Goal: Navigation & Orientation: Find specific page/section

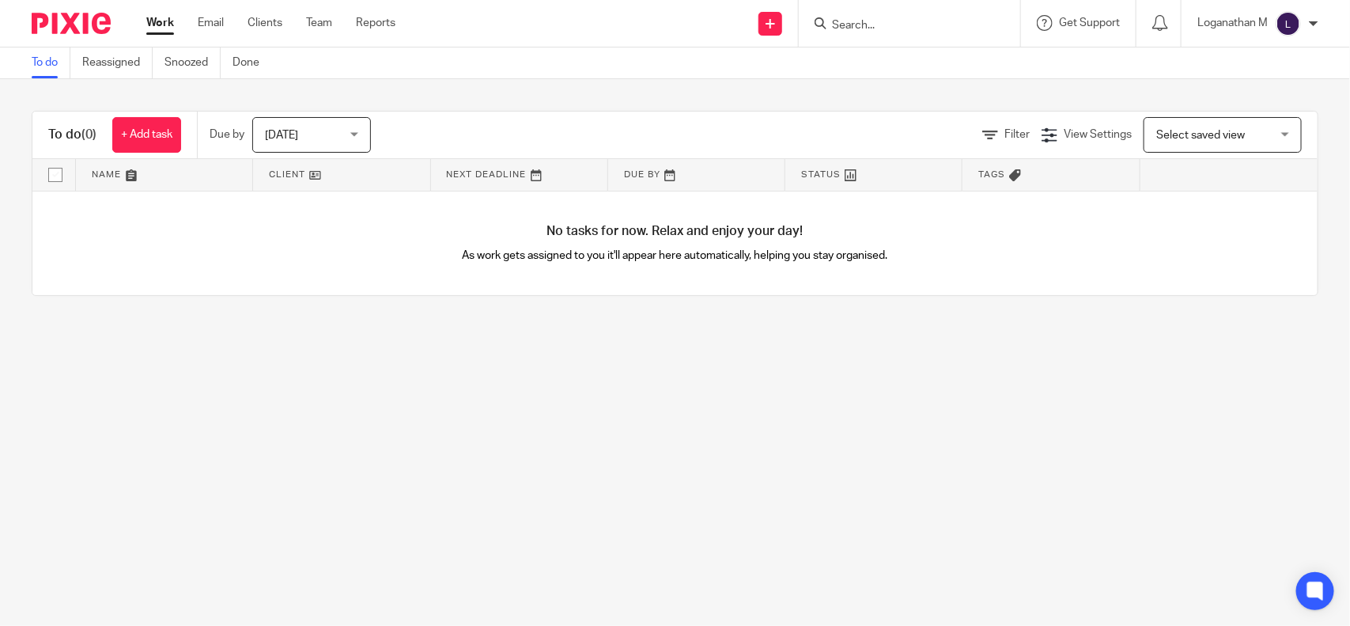
click at [844, 21] on input "Search" at bounding box center [902, 26] width 142 height 14
click at [843, 28] on input "Search" at bounding box center [902, 26] width 142 height 14
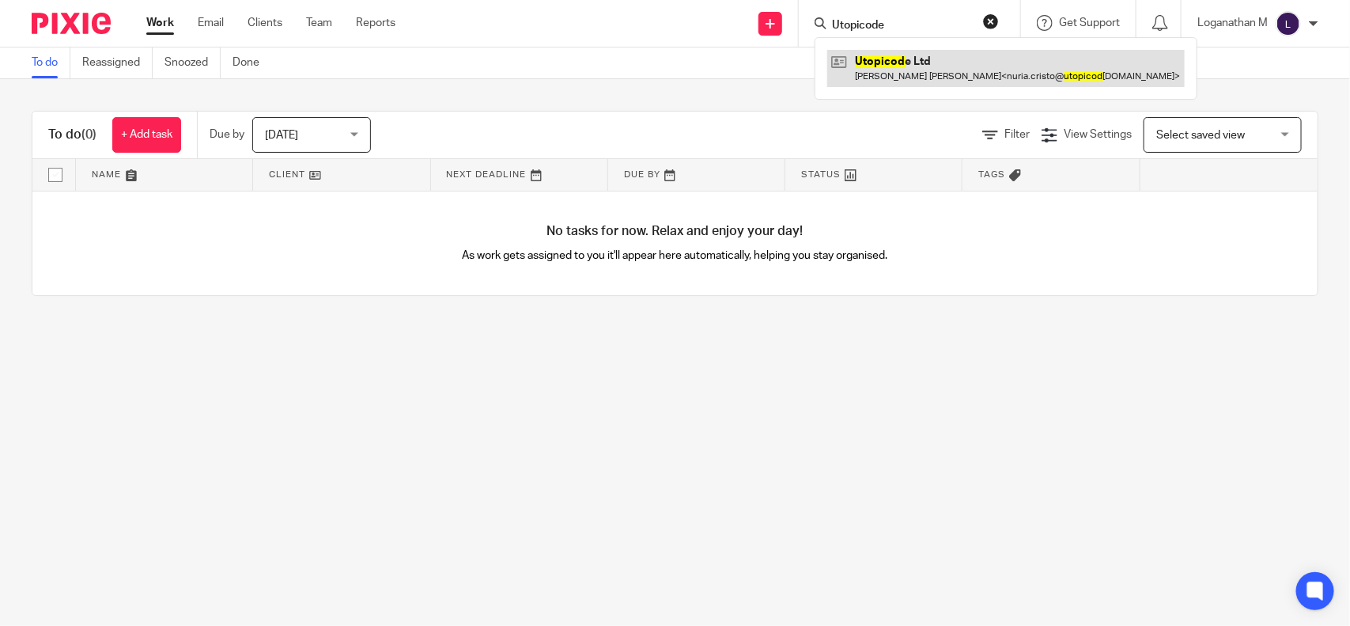
type input "Utopicode"
click at [887, 62] on link at bounding box center [1006, 68] width 358 height 36
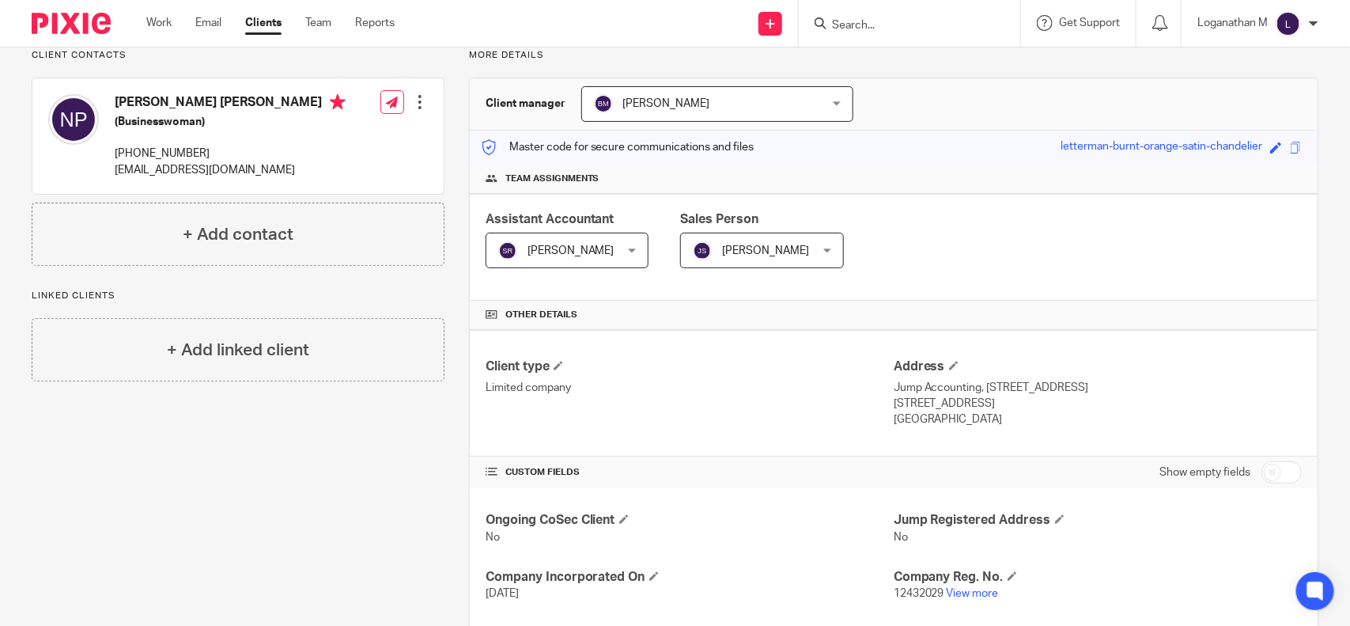
scroll to position [214, 0]
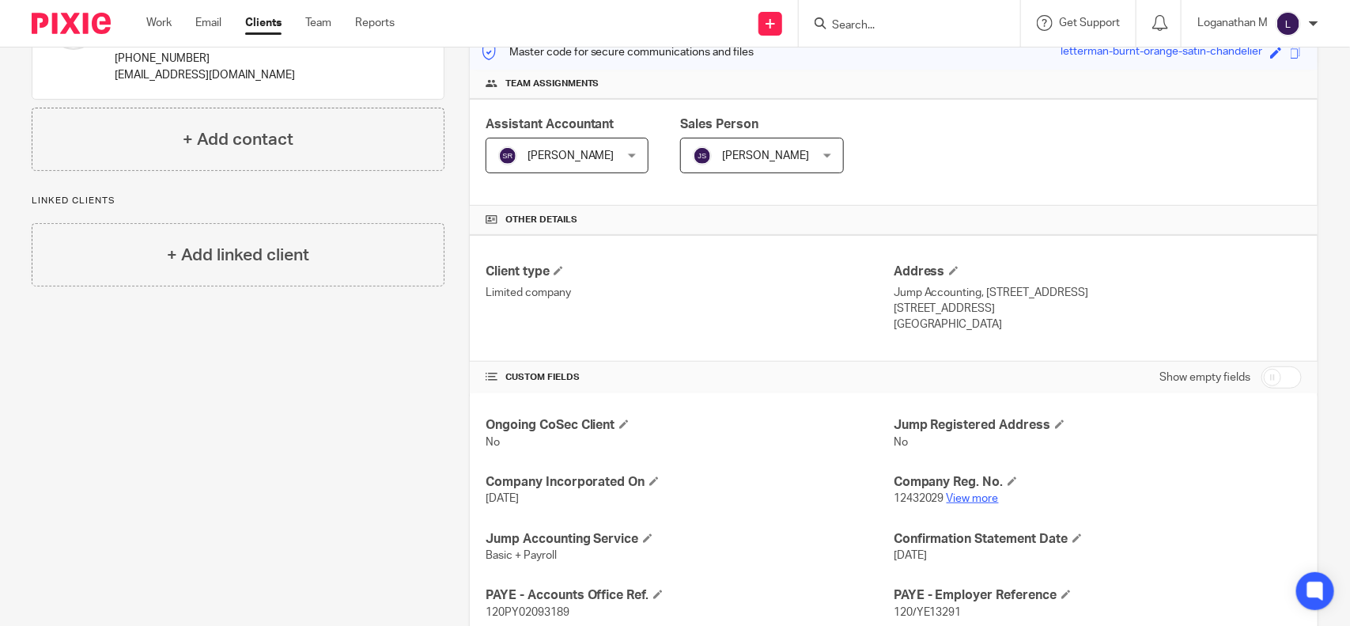
click at [965, 495] on link "View more" at bounding box center [973, 498] width 52 height 11
click at [843, 25] on input "Search" at bounding box center [902, 26] width 142 height 14
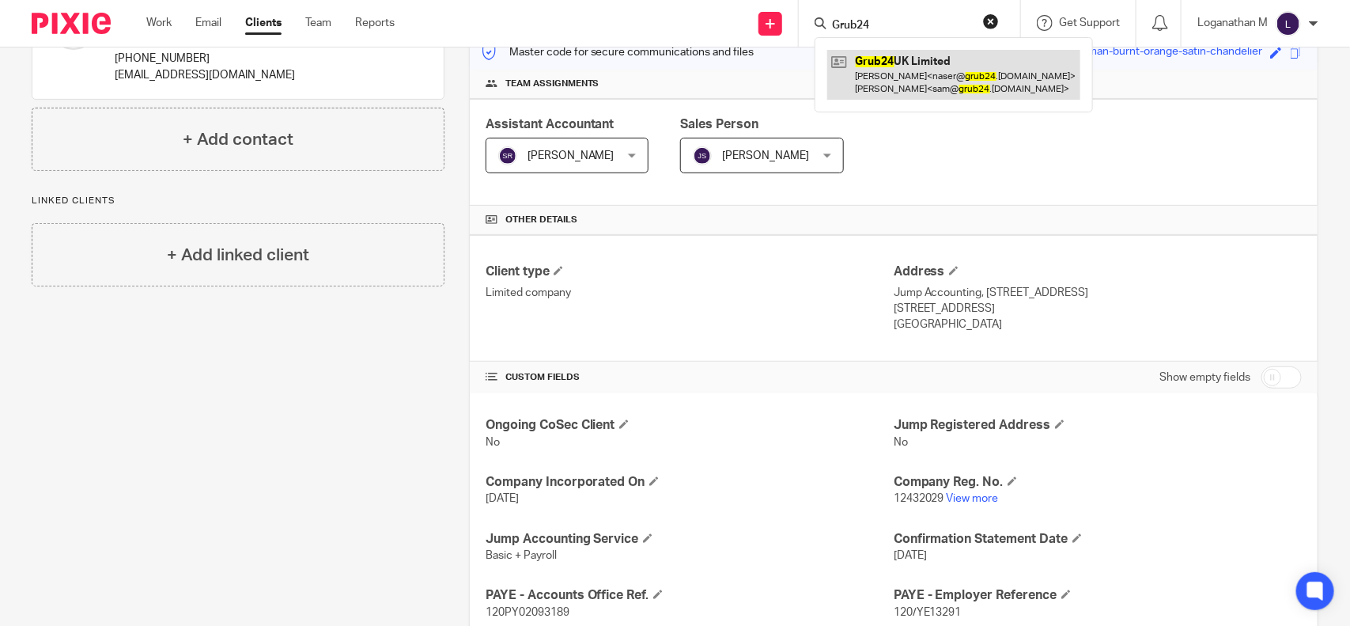
type input "Grub24"
click at [890, 65] on link at bounding box center [953, 74] width 253 height 49
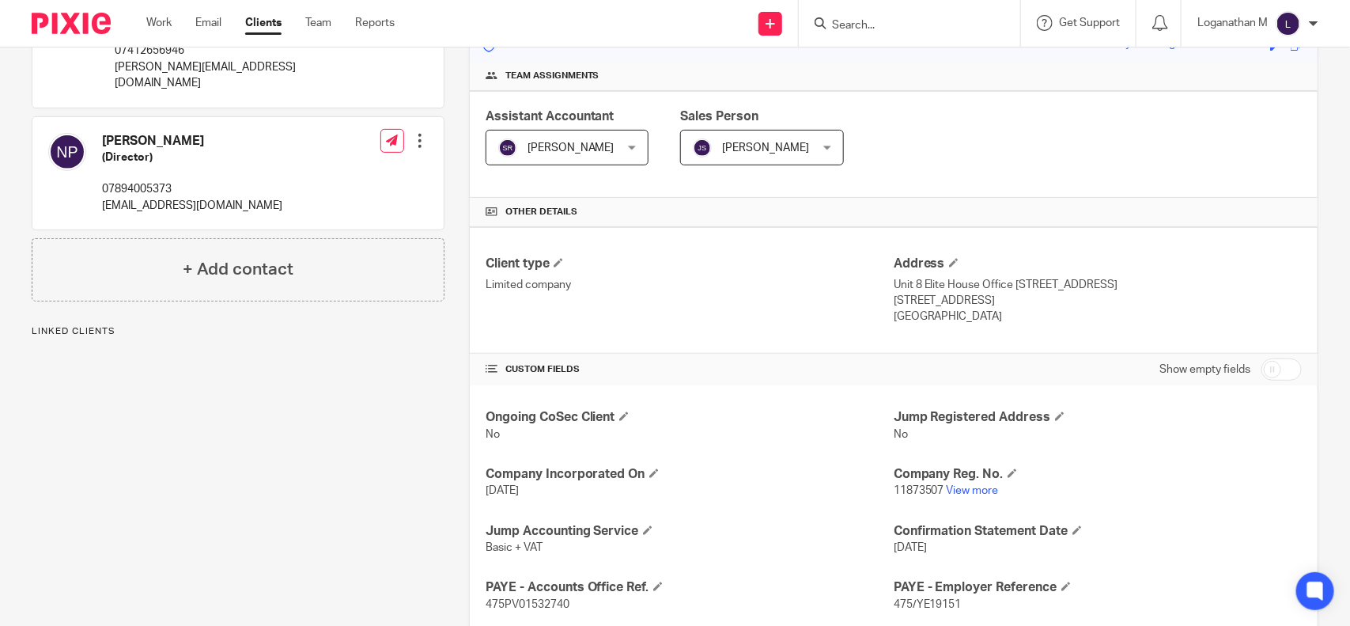
scroll to position [224, 0]
click at [973, 485] on link "View more" at bounding box center [973, 488] width 52 height 11
click at [835, 24] on input "Search" at bounding box center [902, 26] width 142 height 14
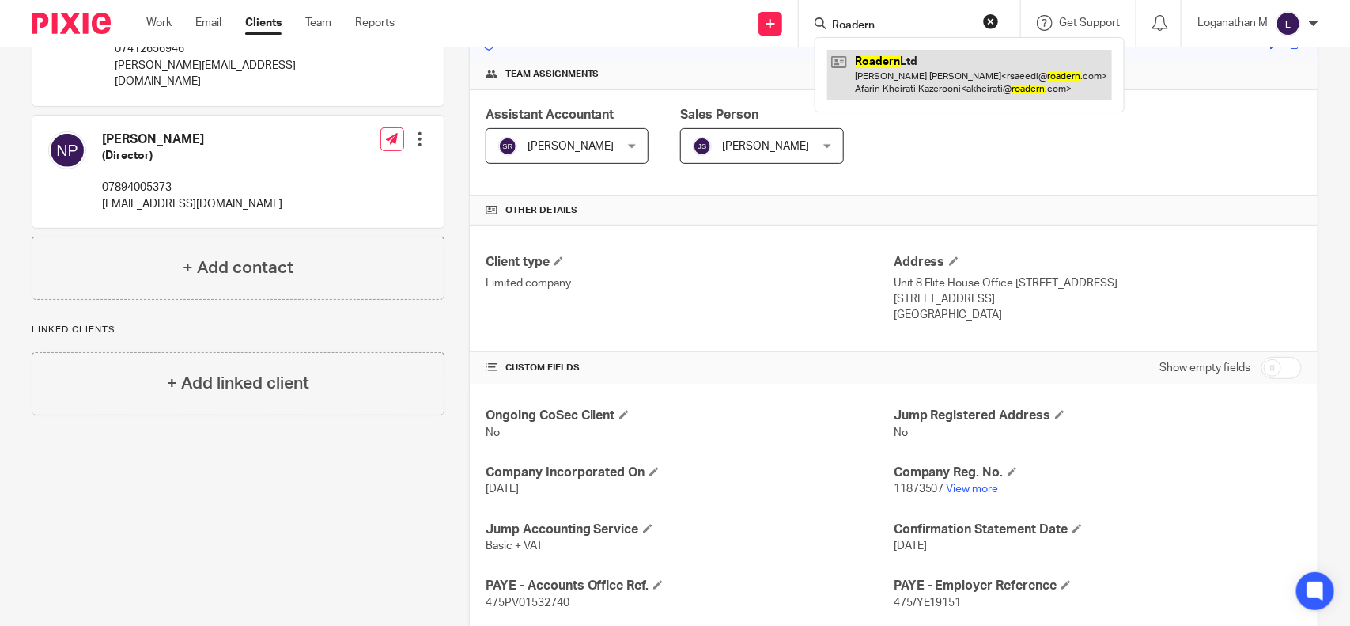
type input "Roadern"
click at [914, 70] on link at bounding box center [969, 74] width 285 height 49
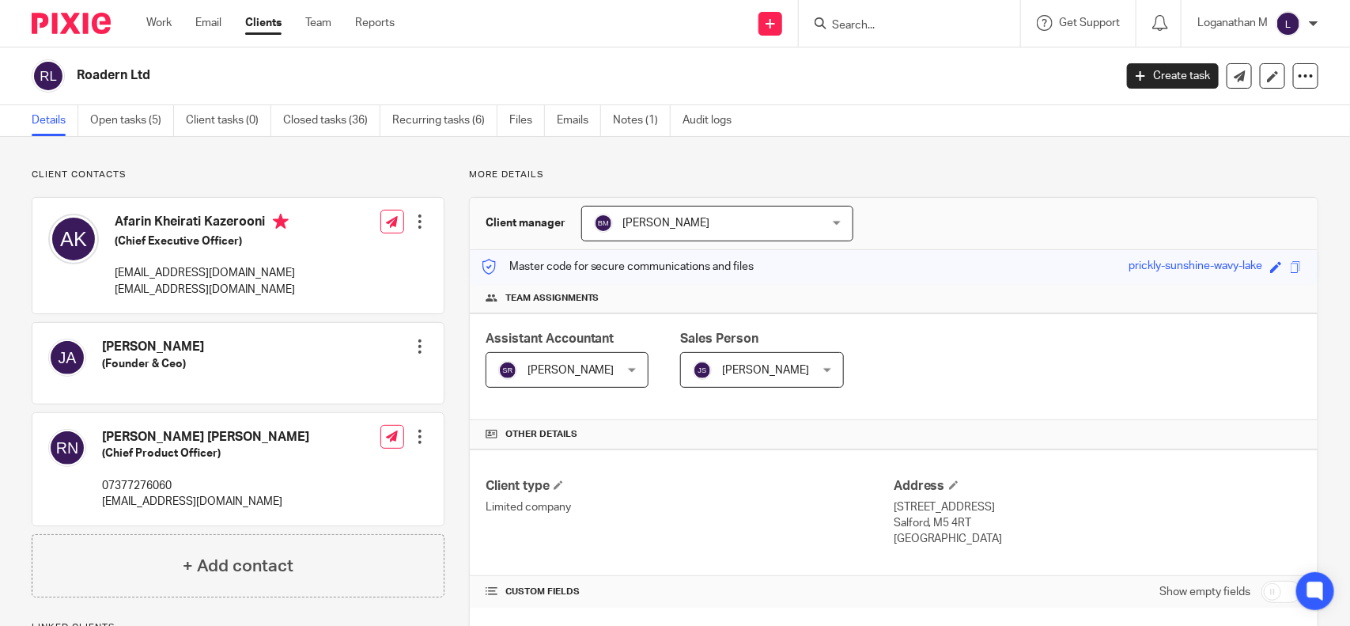
scroll to position [190, 0]
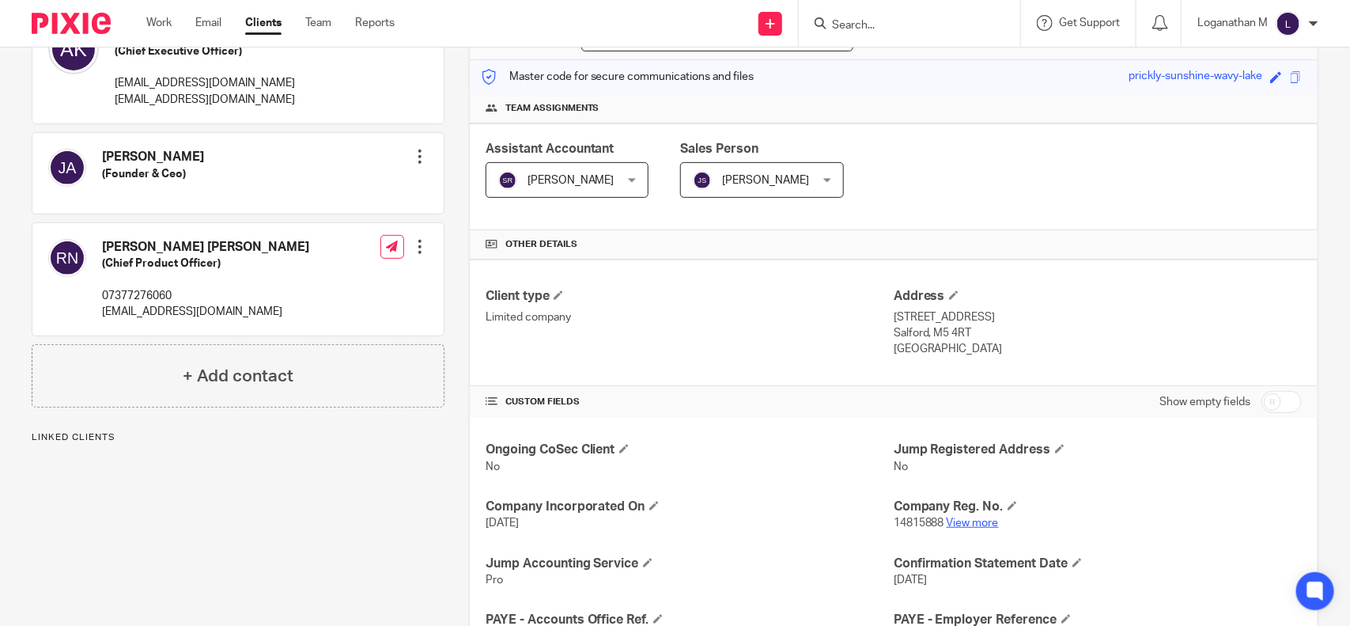
click at [958, 521] on link "View more" at bounding box center [973, 522] width 52 height 11
click at [844, 25] on input "Search" at bounding box center [902, 26] width 142 height 14
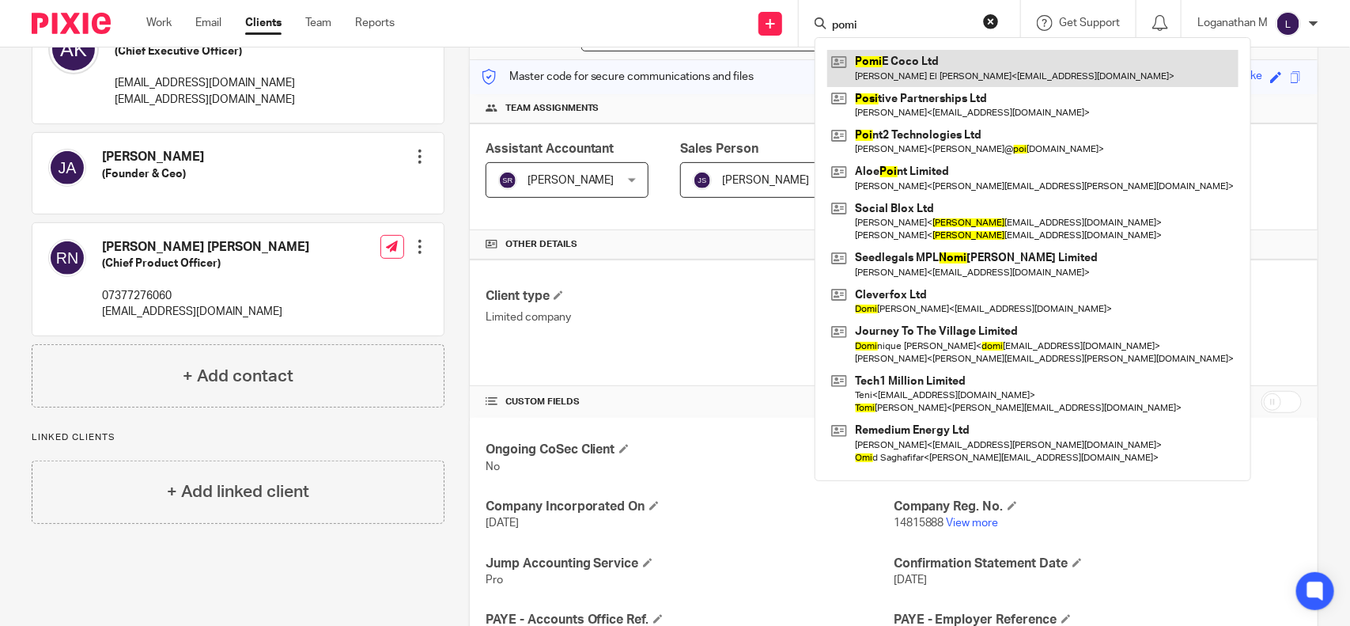
type input "pomi"
click at [903, 64] on link at bounding box center [1032, 68] width 411 height 36
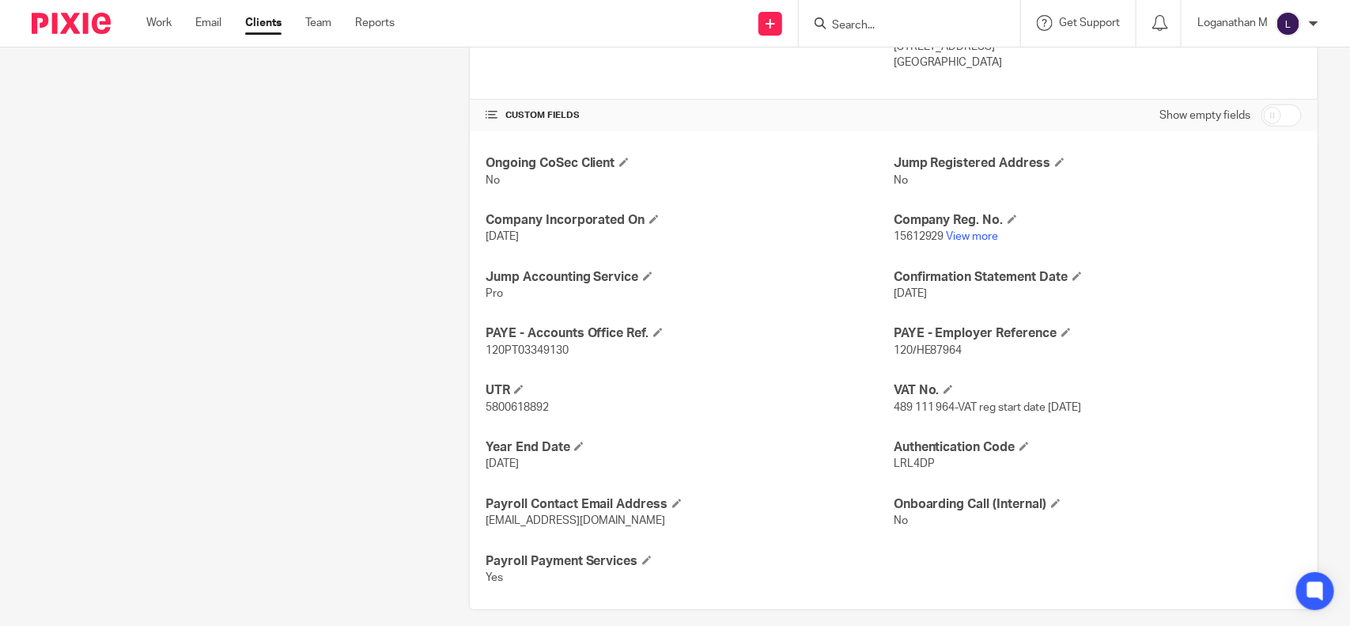
scroll to position [477, 0]
click at [954, 237] on link "View more" at bounding box center [973, 235] width 52 height 11
click at [836, 24] on input "Search" at bounding box center [902, 26] width 142 height 14
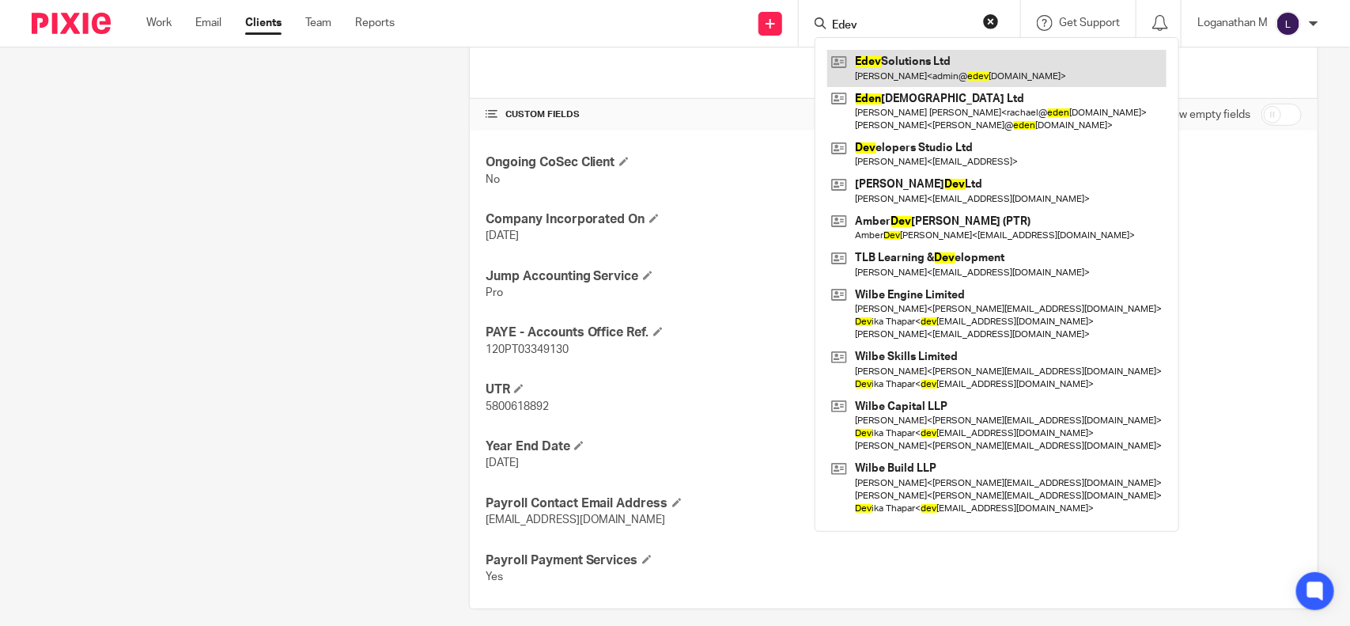
type input "Edev"
click at [971, 64] on link at bounding box center [996, 68] width 339 height 36
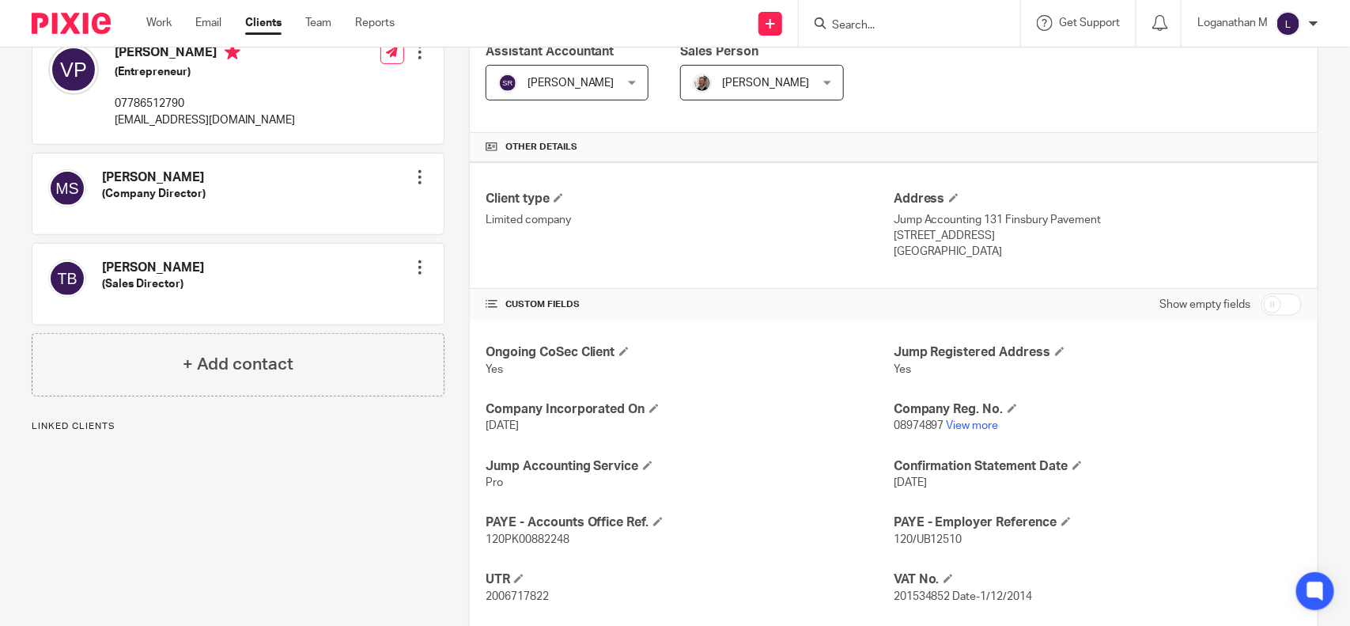
scroll to position [289, 0]
click at [963, 424] on link "View more" at bounding box center [973, 423] width 52 height 11
click at [839, 25] on input "Search" at bounding box center [902, 26] width 142 height 14
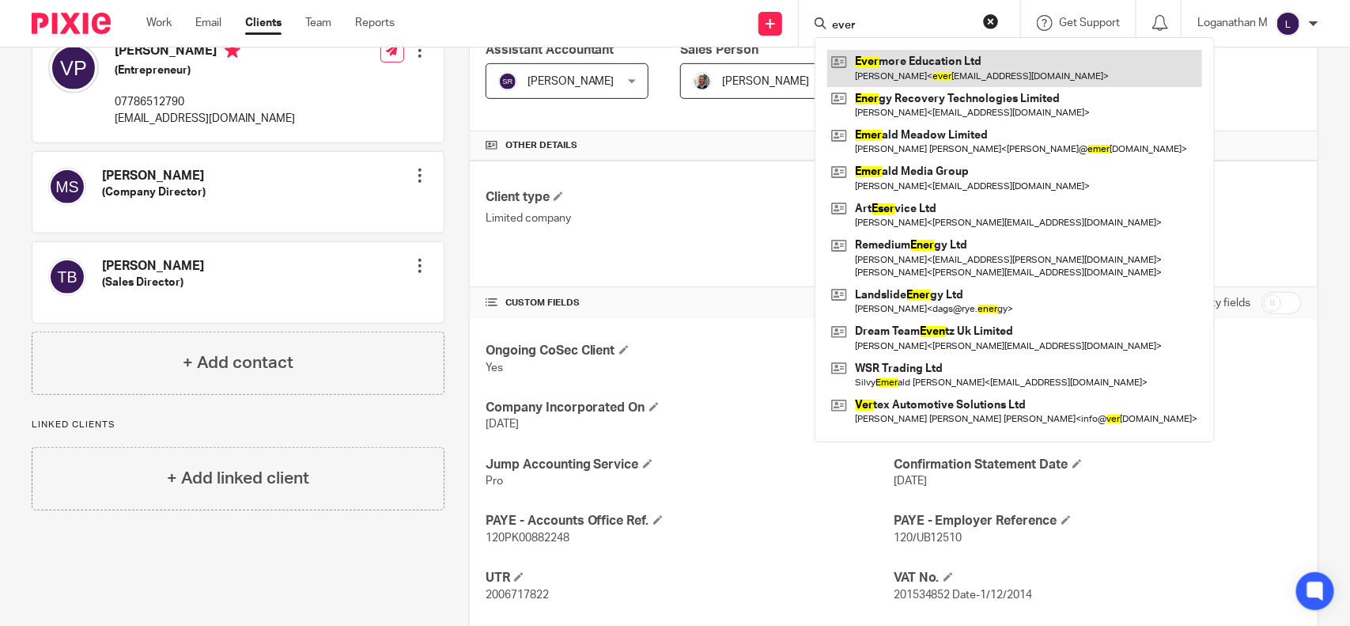
type input "ever"
click at [872, 67] on link at bounding box center [1014, 68] width 375 height 36
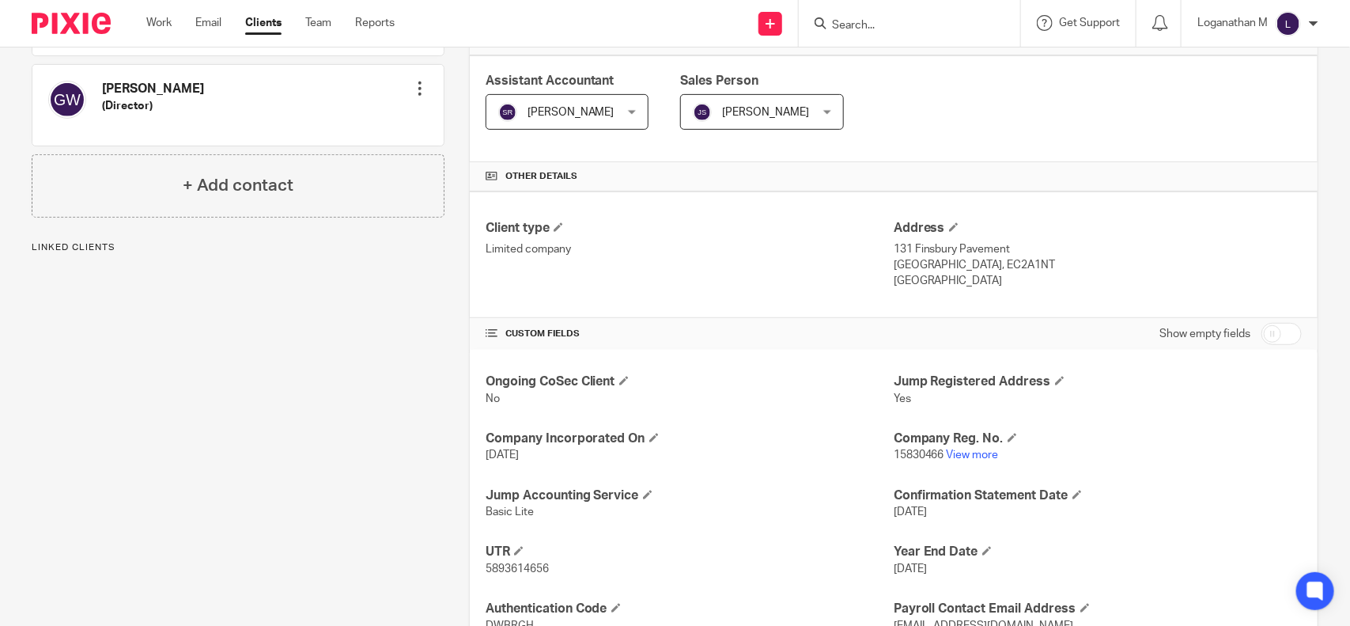
scroll to position [259, 0]
click at [962, 456] on link "View more" at bounding box center [973, 454] width 52 height 11
click at [837, 26] on input "Search" at bounding box center [902, 26] width 142 height 14
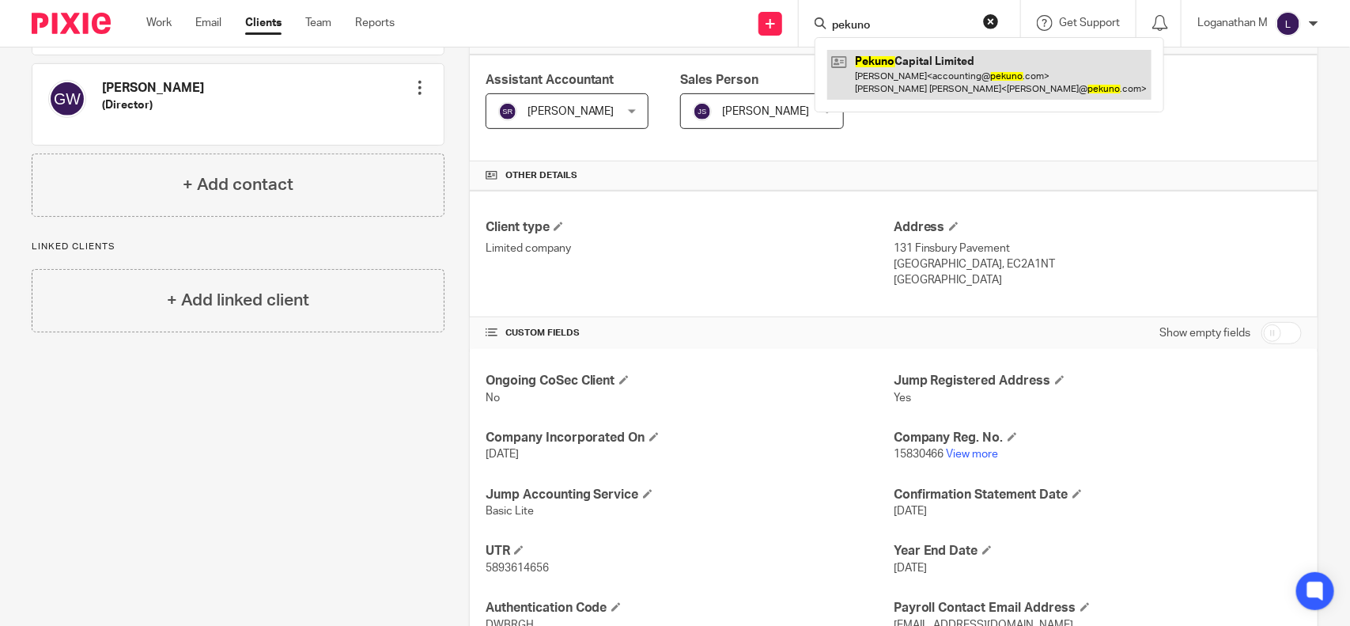
type input "pekuno"
click at [896, 80] on link at bounding box center [989, 74] width 324 height 49
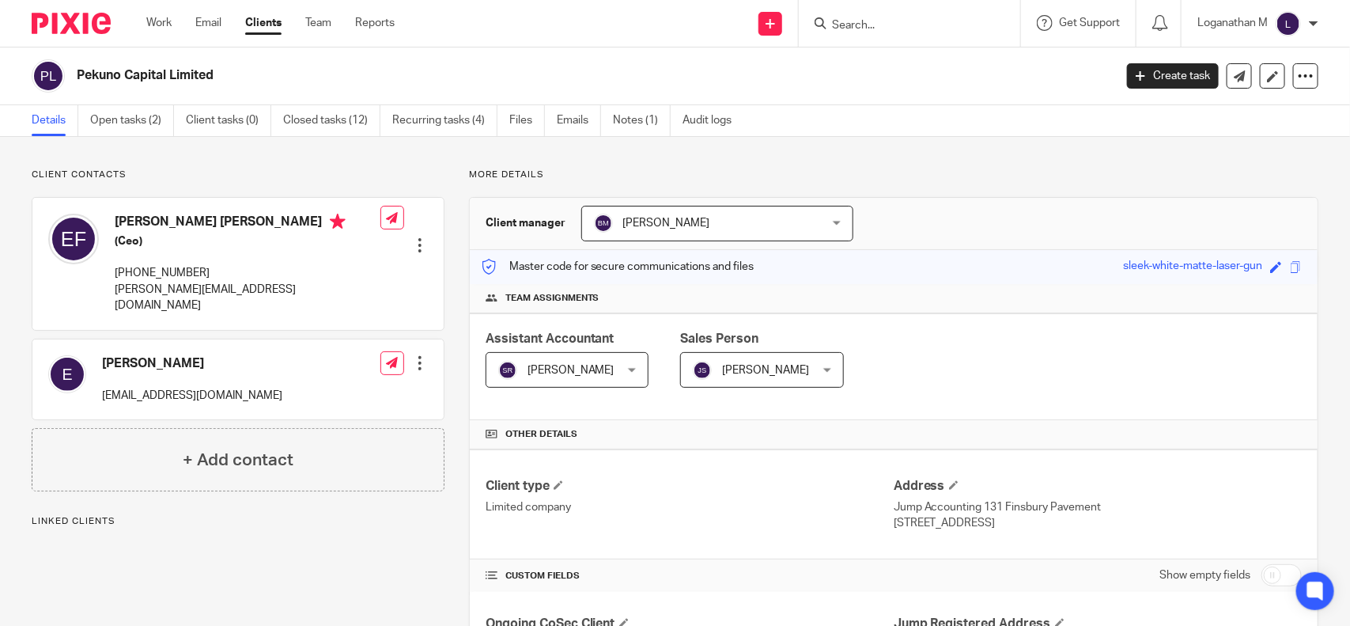
scroll to position [195, 0]
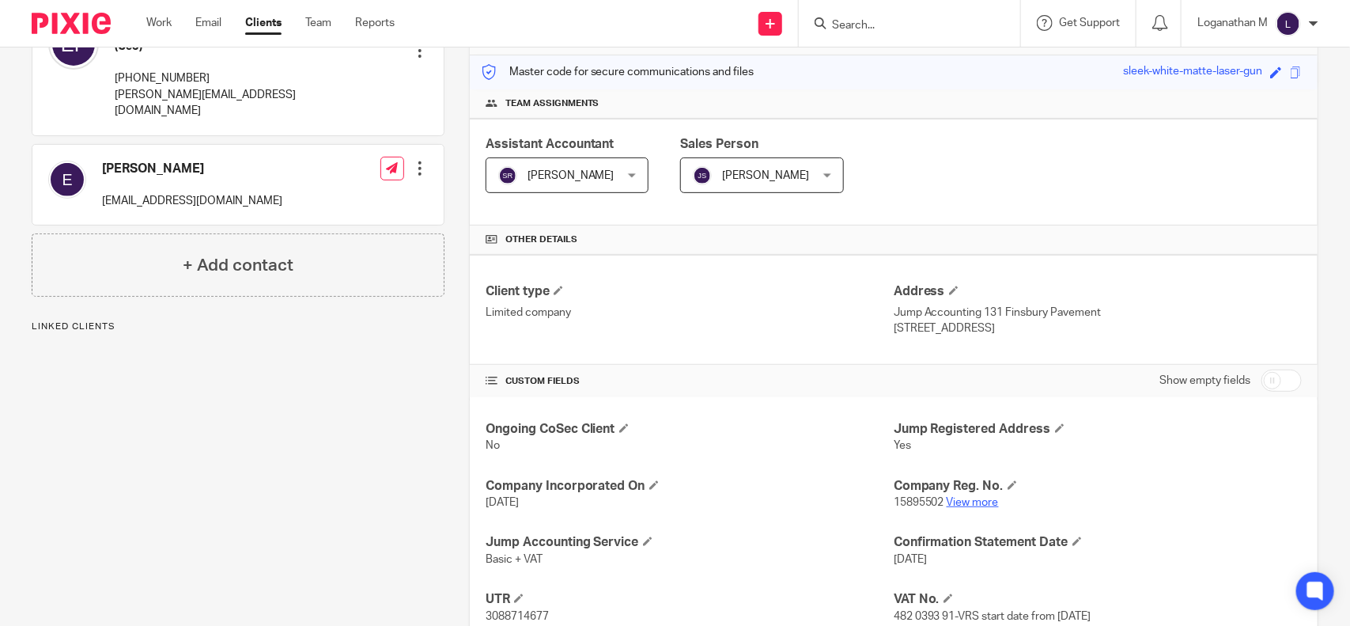
click at [974, 504] on link "View more" at bounding box center [973, 502] width 52 height 11
click at [839, 24] on input "Search" at bounding box center [902, 26] width 142 height 14
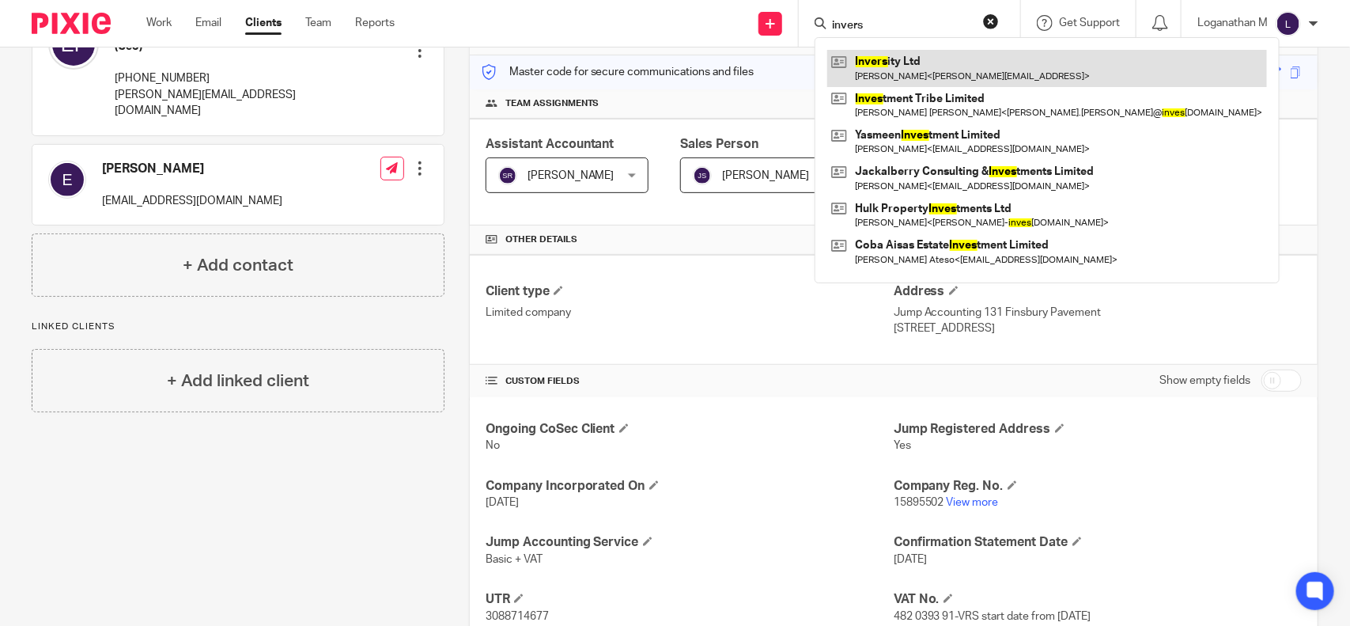
type input "invers"
click at [935, 64] on link at bounding box center [1047, 68] width 440 height 36
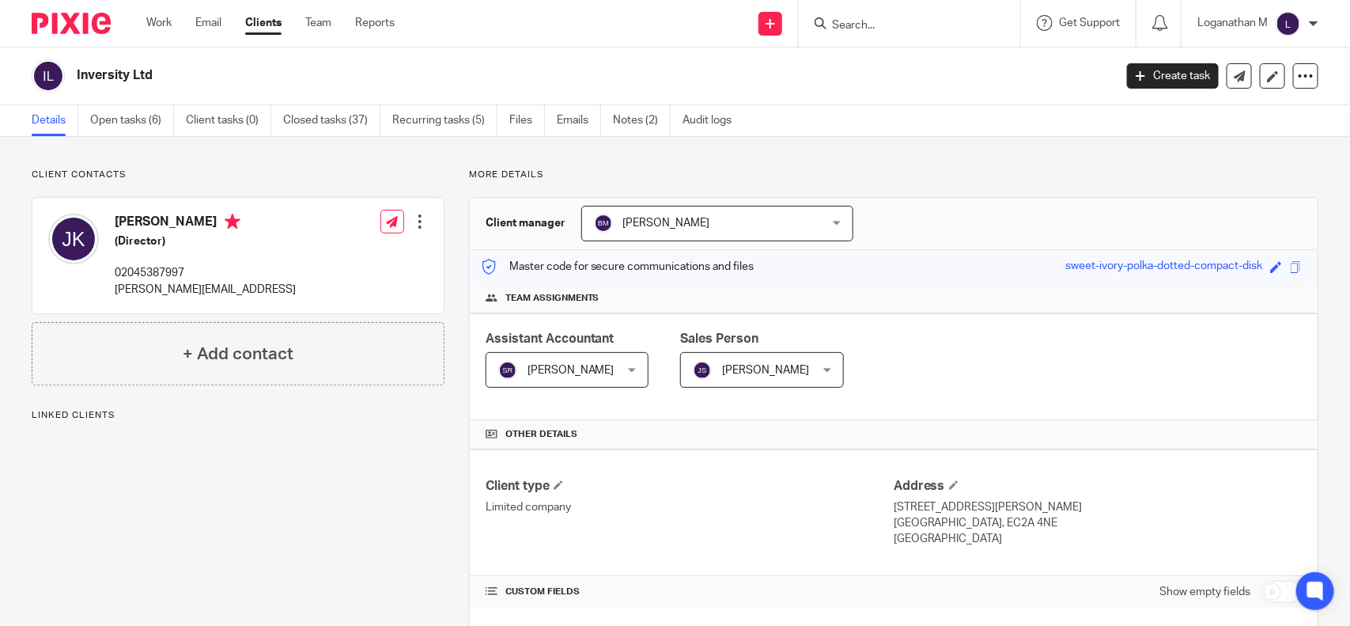
scroll to position [257, 0]
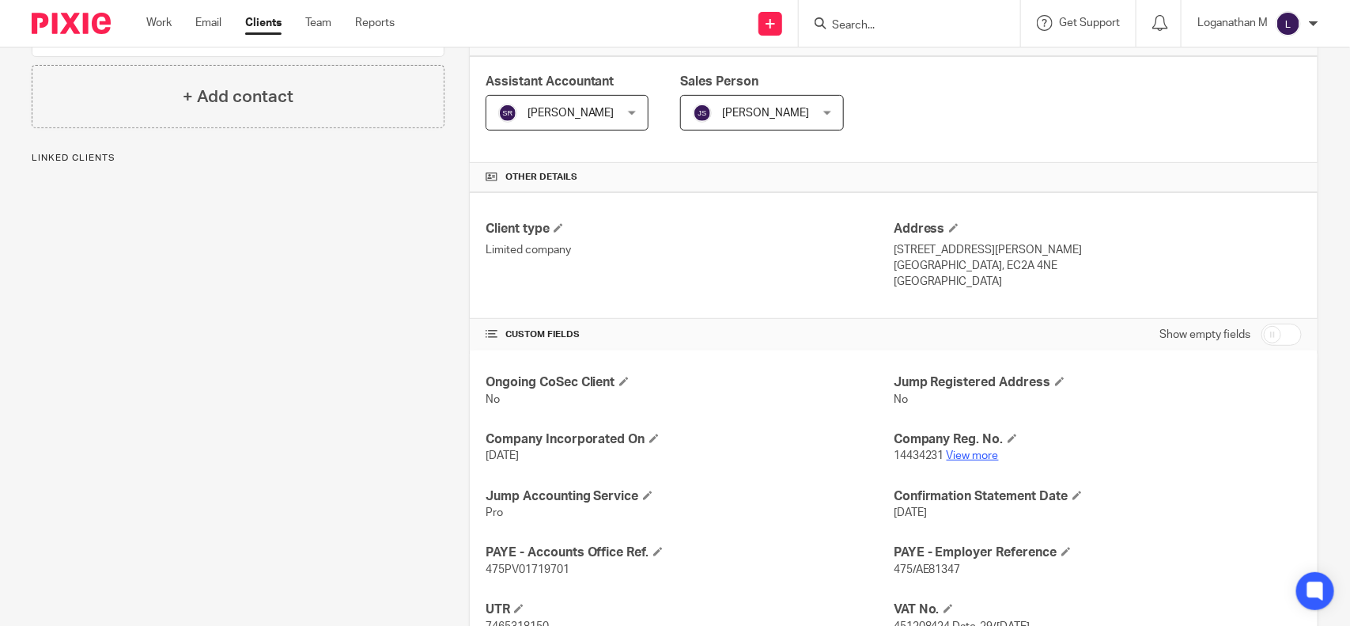
click at [974, 453] on link "View more" at bounding box center [973, 455] width 52 height 11
click at [831, 13] on form at bounding box center [915, 23] width 168 height 20
click at [836, 19] on input "Search" at bounding box center [902, 26] width 142 height 14
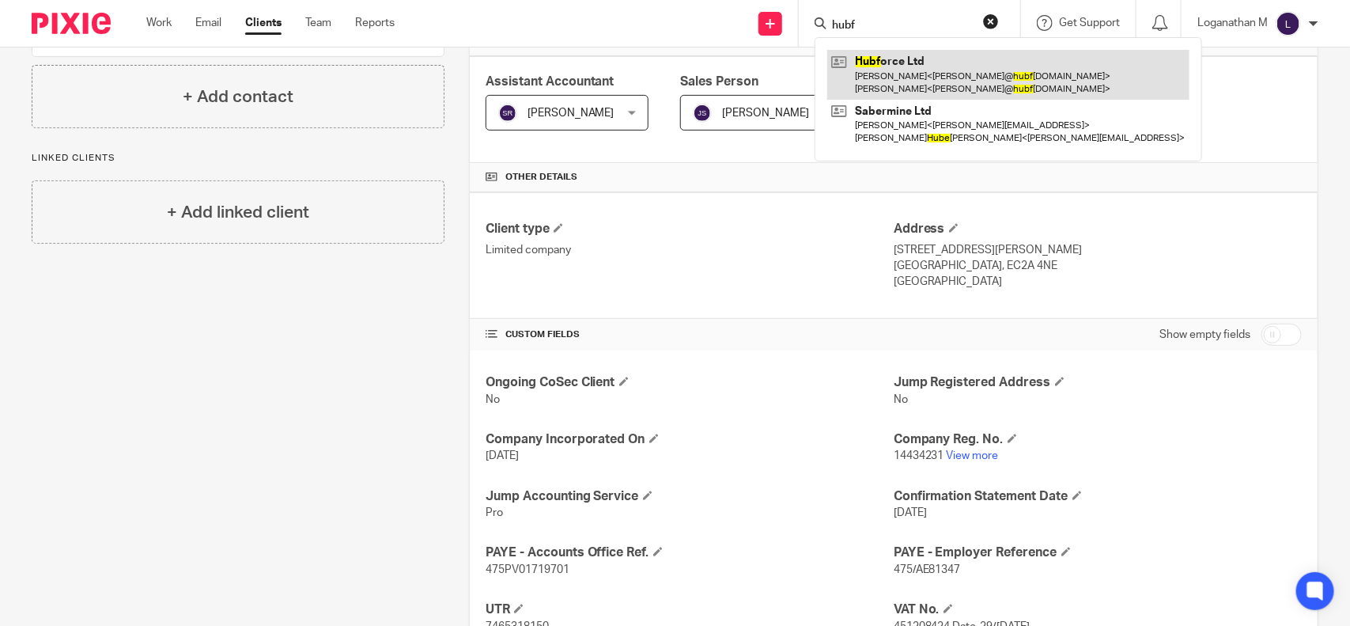
type input "hubf"
click at [934, 67] on link at bounding box center [1008, 74] width 362 height 49
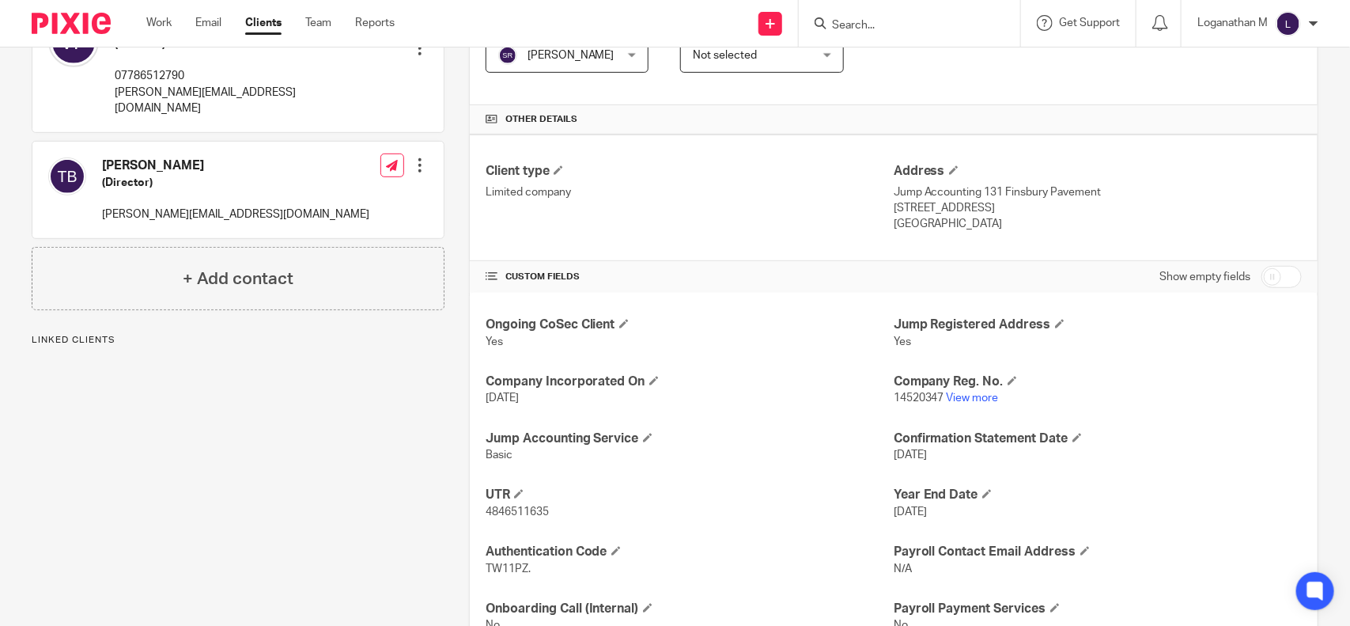
scroll to position [316, 0]
click at [977, 398] on link "View more" at bounding box center [973, 396] width 52 height 11
click at [860, 24] on input "Search" at bounding box center [902, 26] width 142 height 14
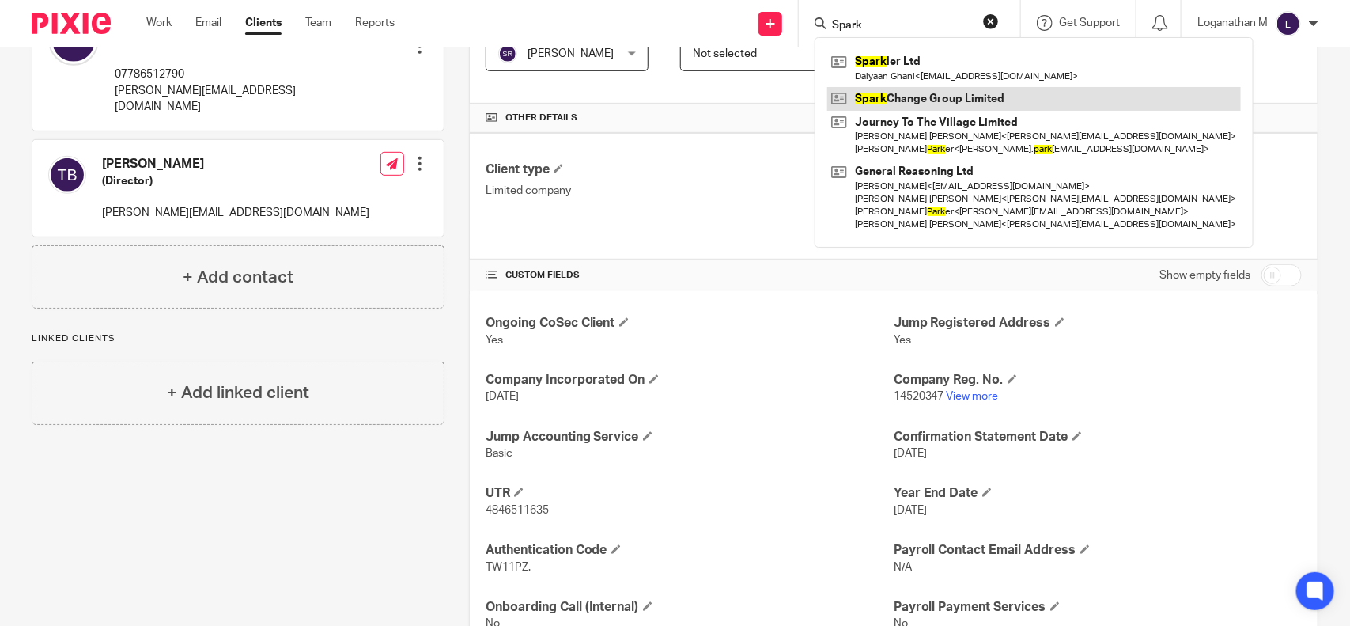
type input "Spark"
click at [957, 93] on link at bounding box center [1034, 99] width 414 height 24
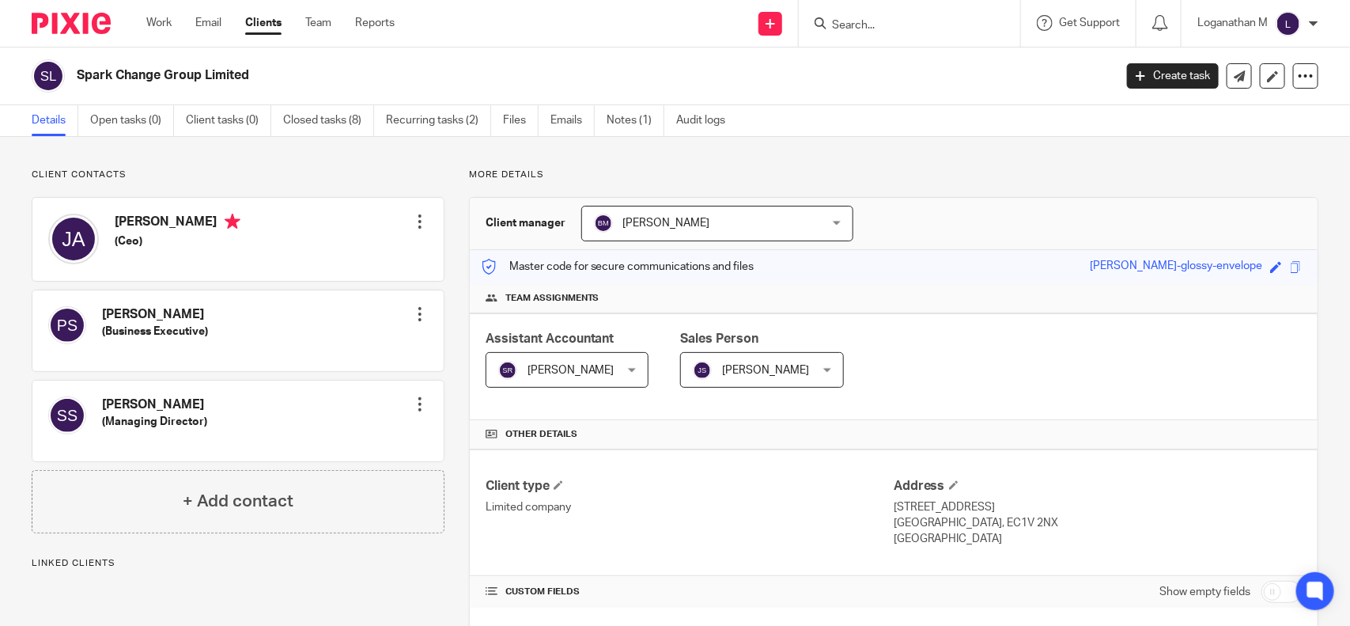
scroll to position [262, 0]
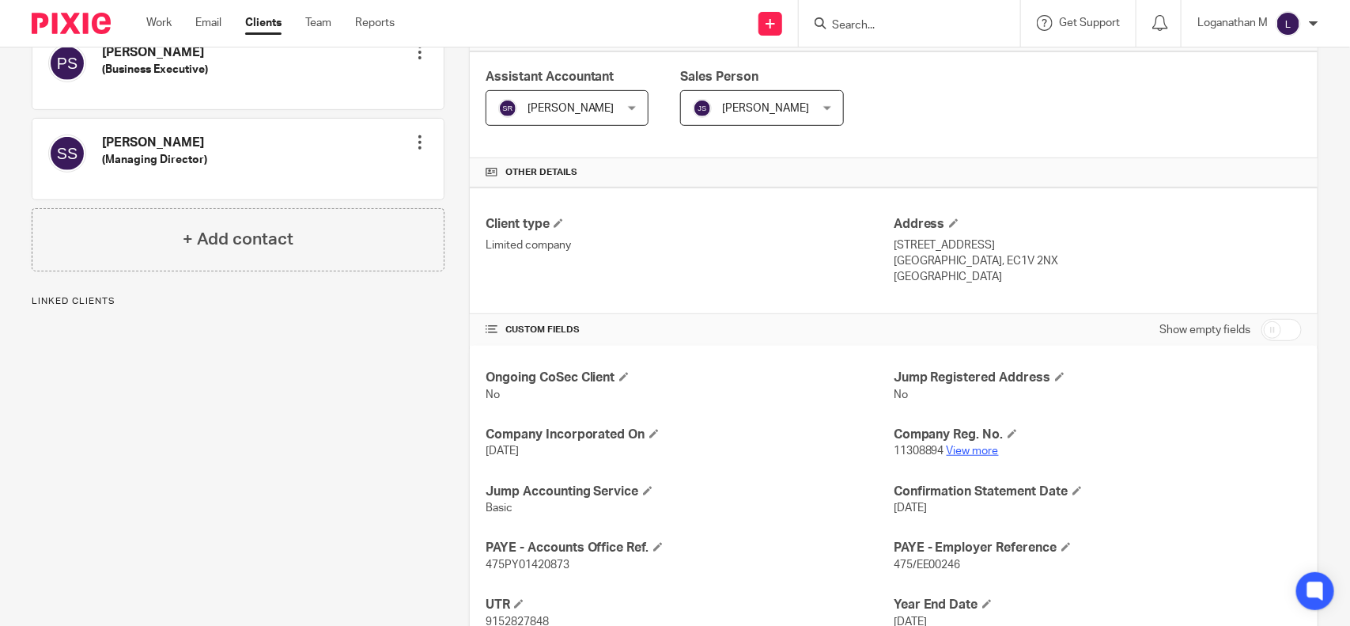
click at [960, 451] on link "View more" at bounding box center [973, 450] width 52 height 11
click at [845, 24] on input "Search" at bounding box center [902, 26] width 142 height 14
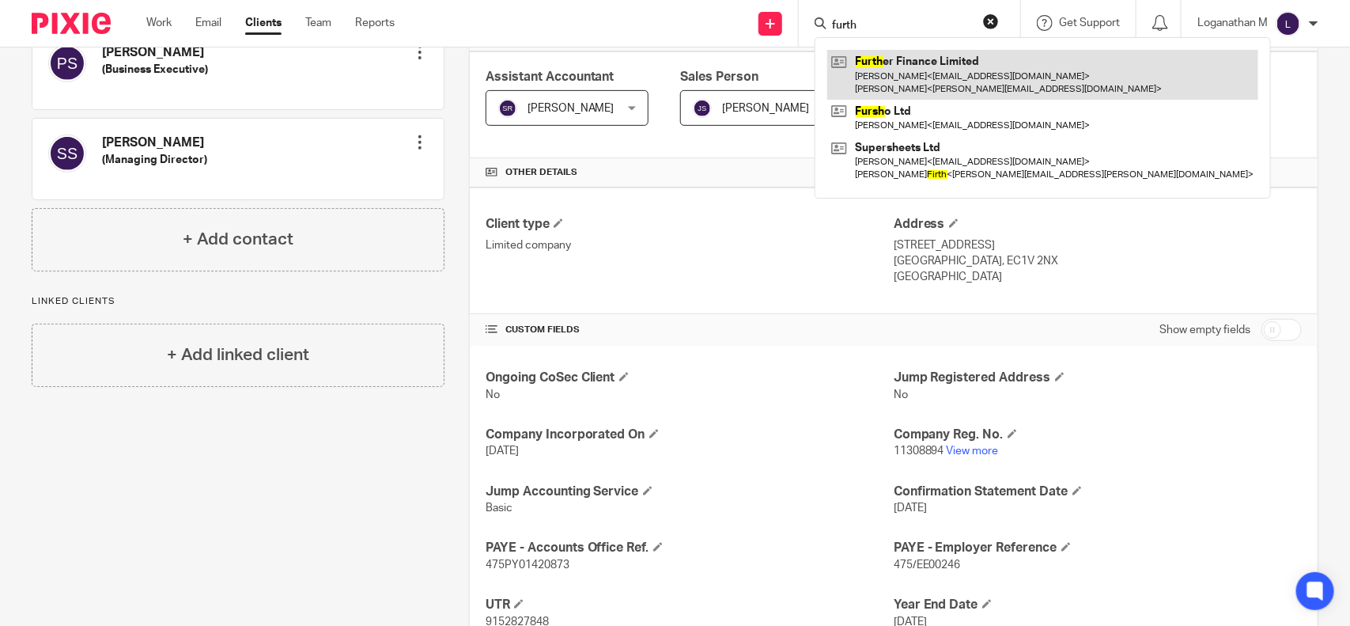
type input "furth"
click at [918, 80] on link at bounding box center [1042, 74] width 431 height 49
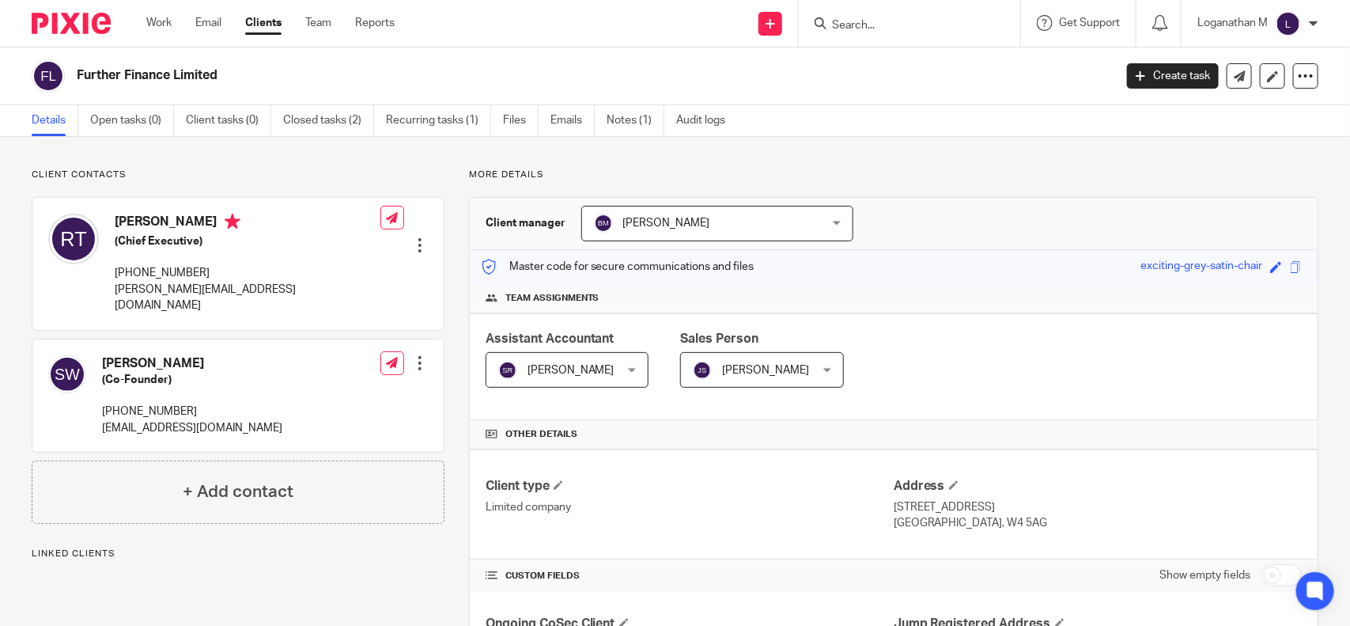
scroll to position [365, 0]
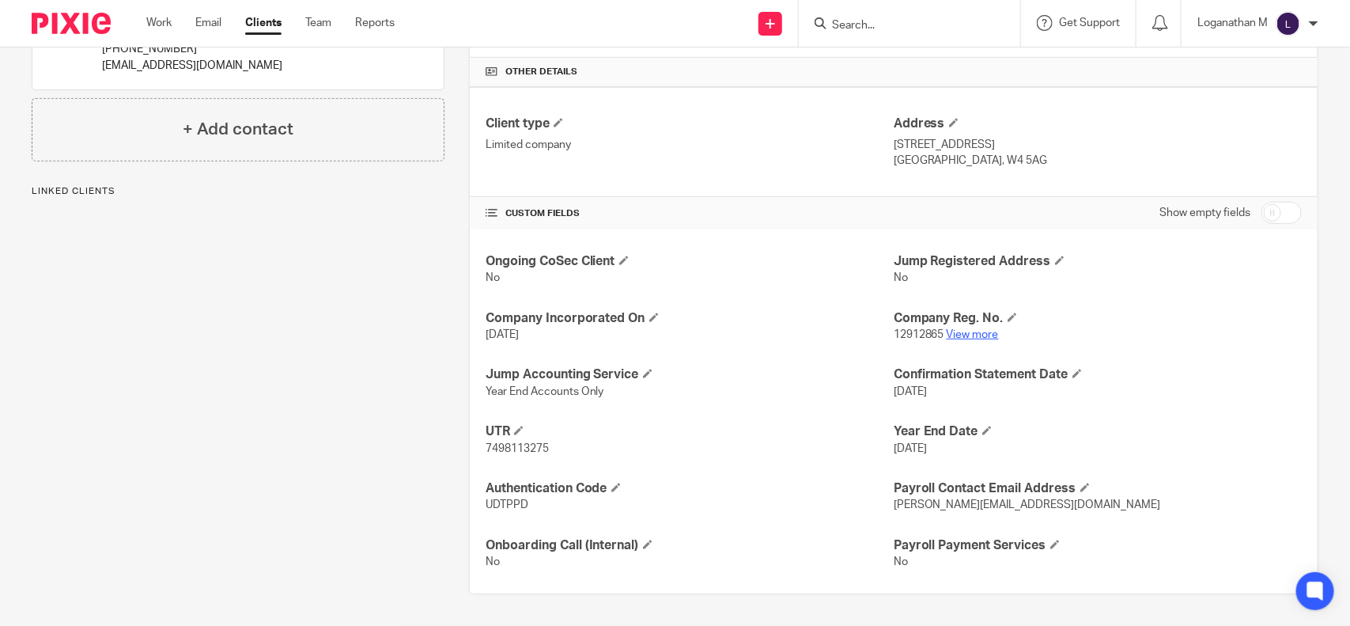
click at [967, 329] on link "View more" at bounding box center [973, 334] width 52 height 11
click at [841, 21] on input "Search" at bounding box center [902, 26] width 142 height 14
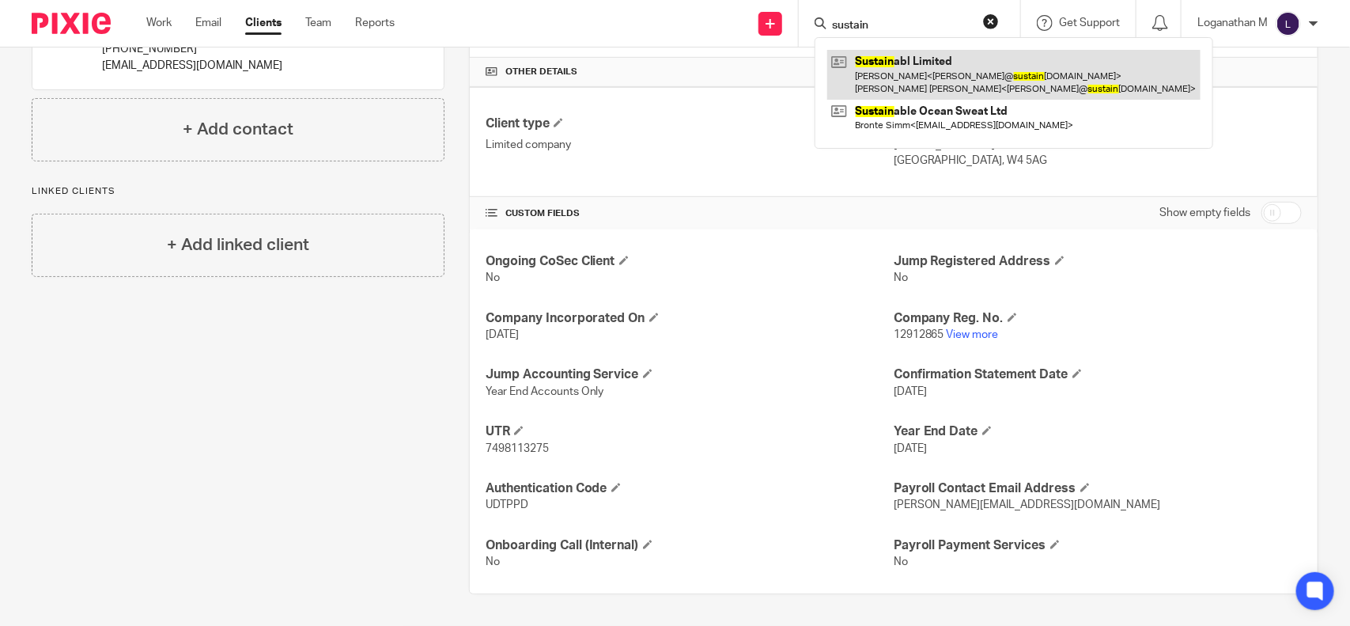
type input "sustain"
click at [940, 79] on link at bounding box center [1013, 74] width 373 height 49
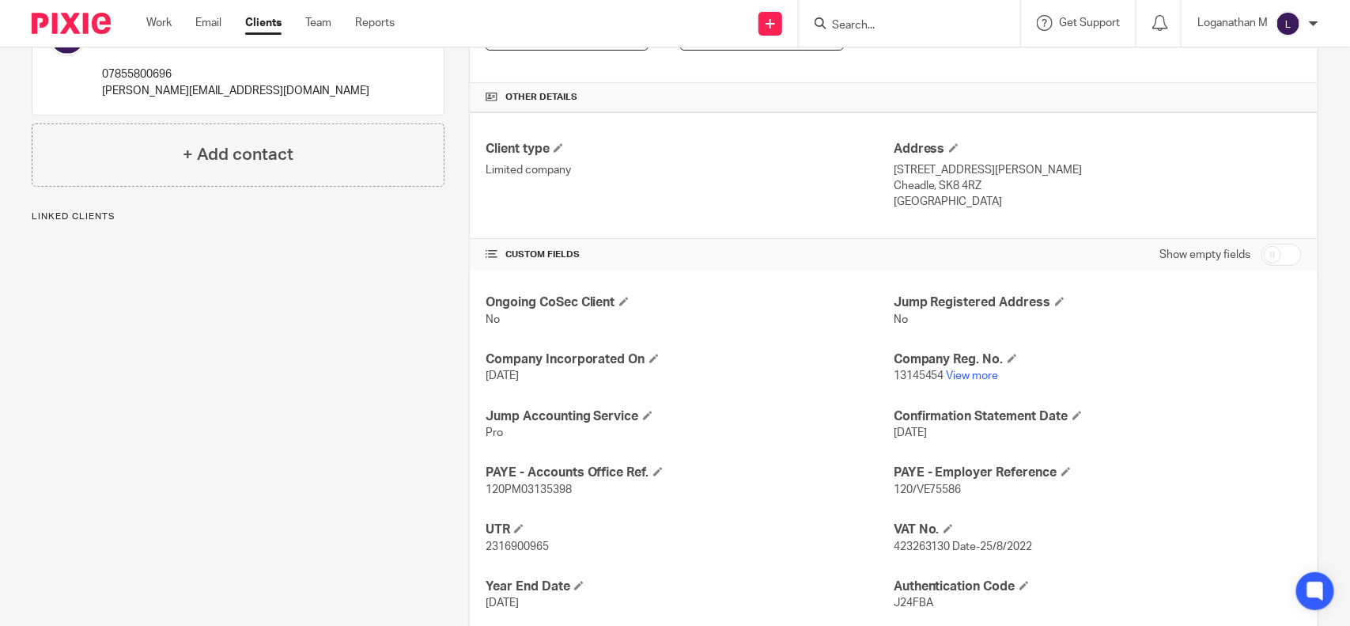
scroll to position [343, 0]
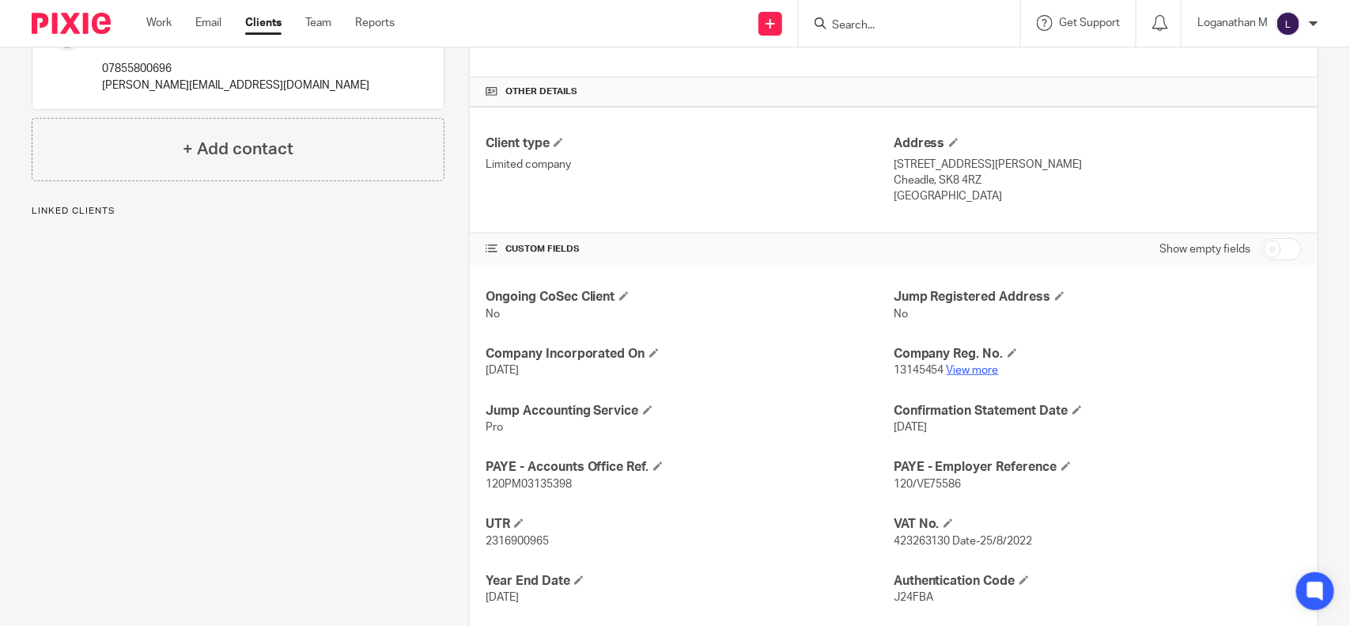
click at [952, 370] on link "View more" at bounding box center [973, 370] width 52 height 11
click at [857, 19] on input "Search" at bounding box center [902, 26] width 142 height 14
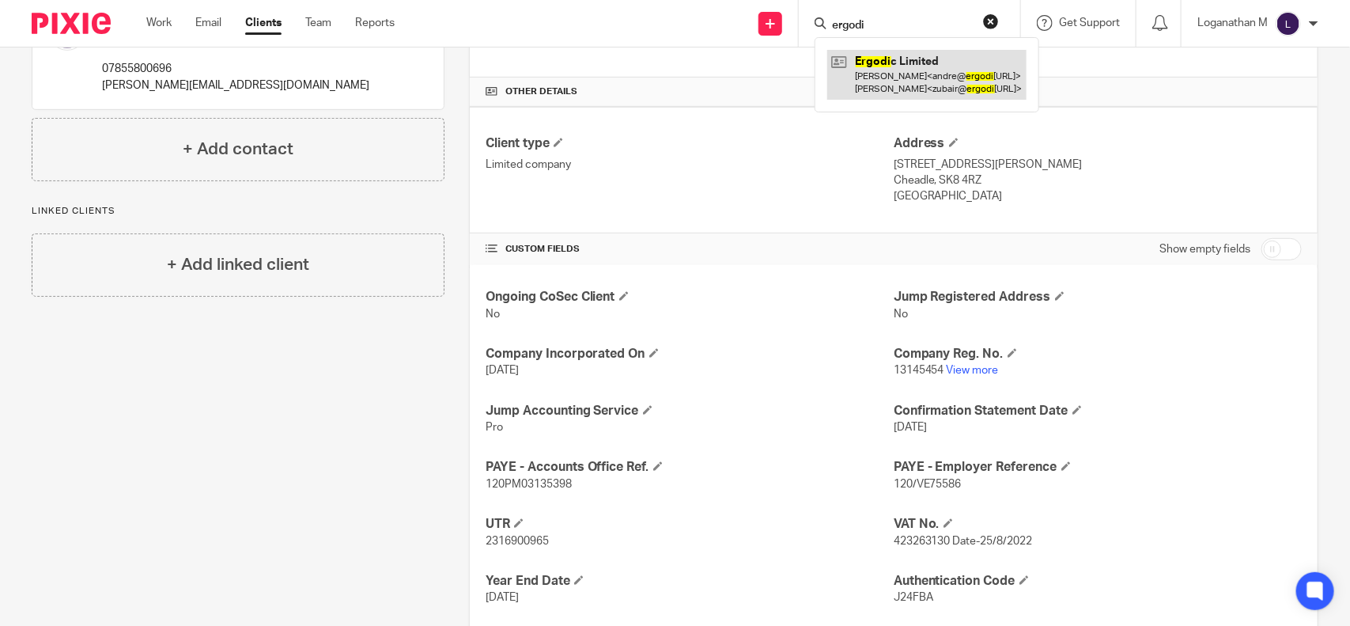
type input "ergodi"
click at [874, 65] on link at bounding box center [926, 74] width 199 height 49
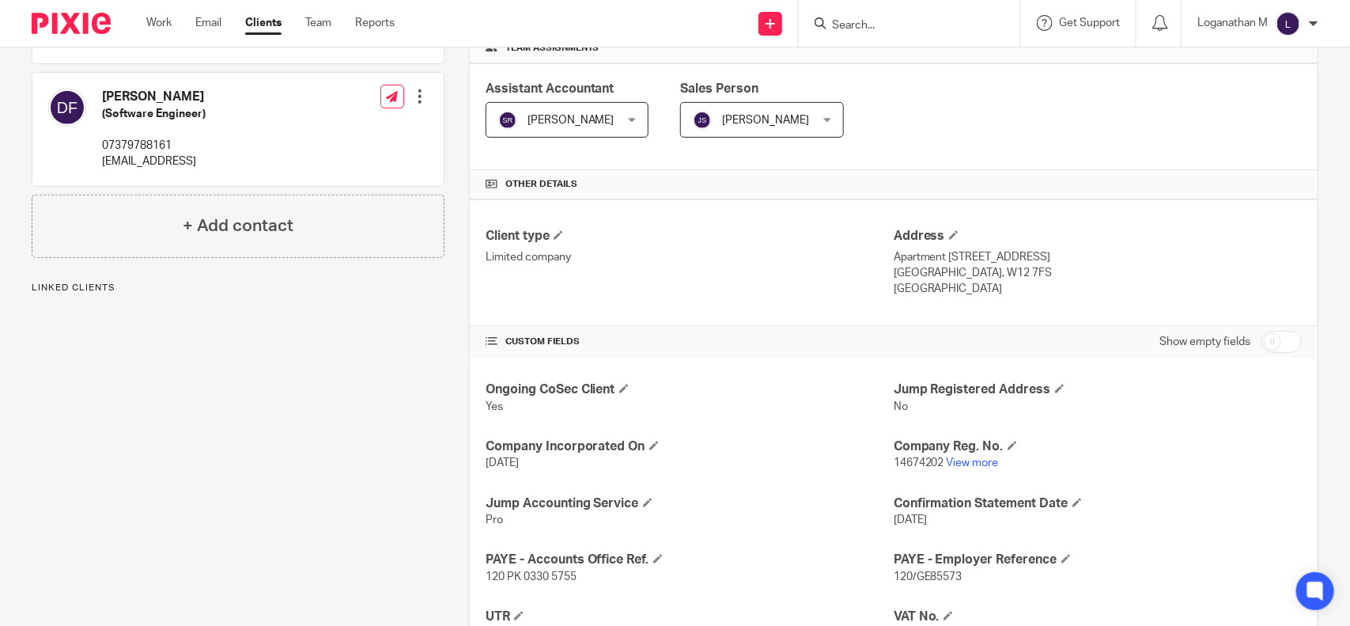
scroll to position [252, 0]
click at [966, 457] on link "View more" at bounding box center [973, 461] width 52 height 11
click at [835, 25] on input "Search" at bounding box center [902, 26] width 142 height 14
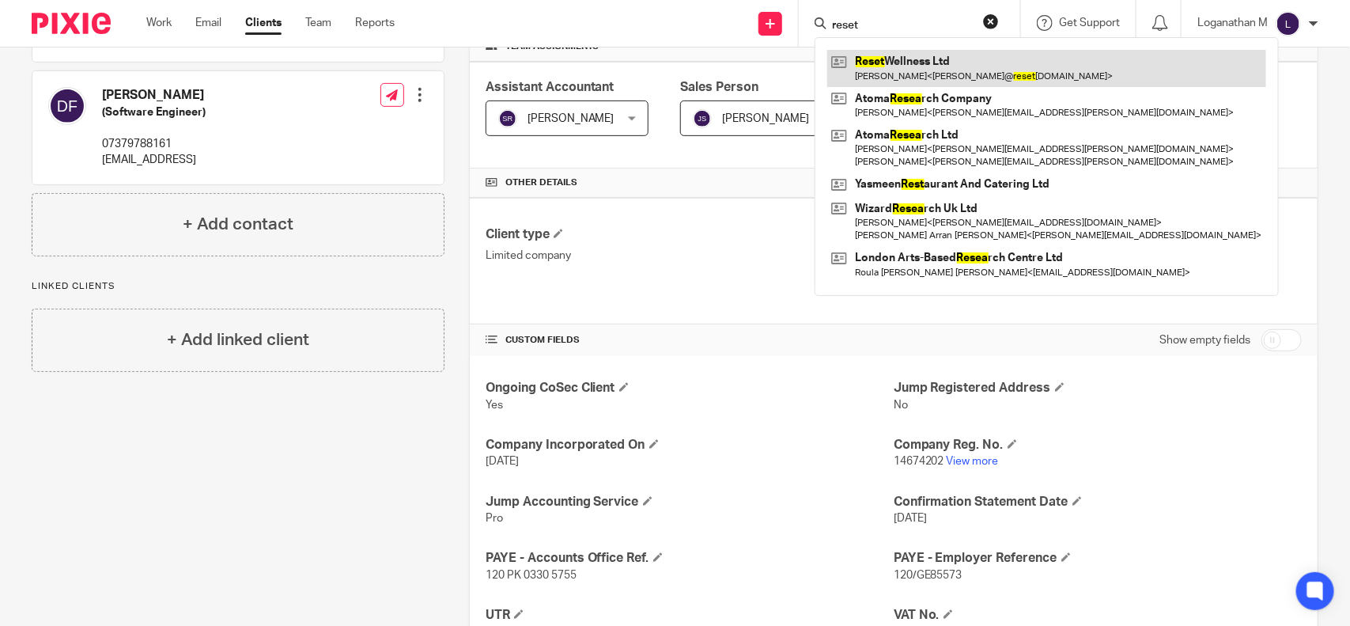
type input "reset"
click at [918, 71] on link at bounding box center [1046, 68] width 439 height 36
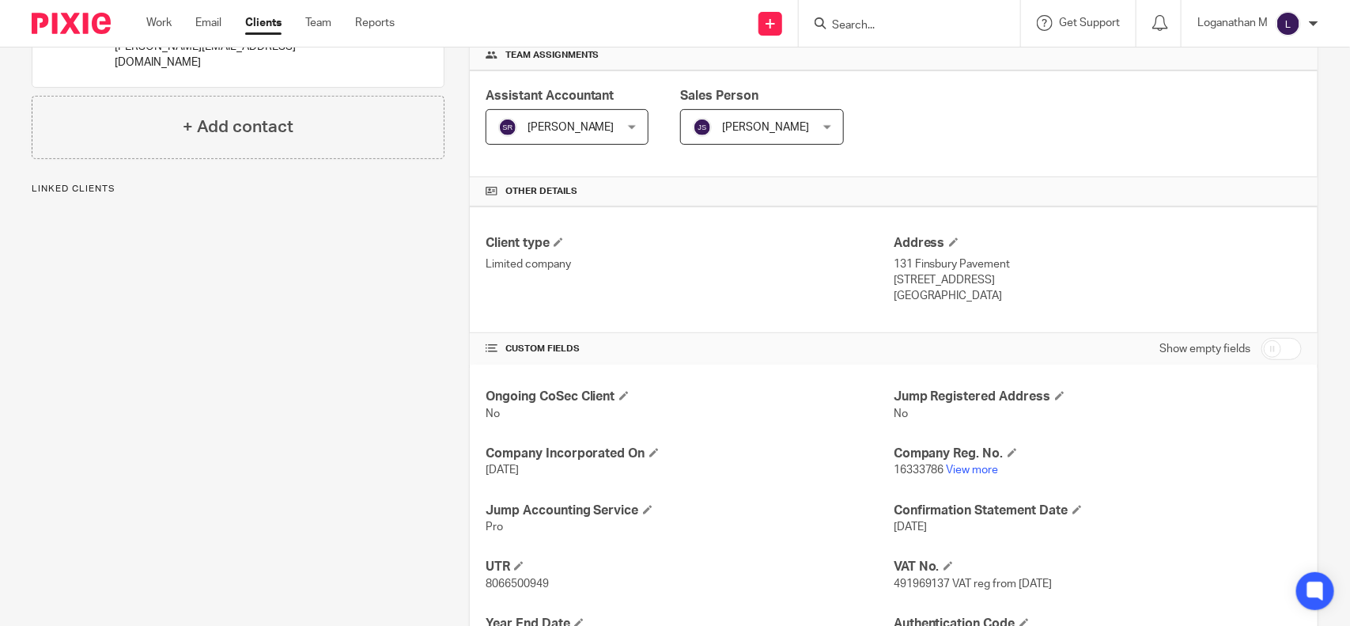
scroll to position [244, 0]
click at [957, 468] on link "View more" at bounding box center [973, 469] width 52 height 11
click at [849, 25] on input "Search" at bounding box center [902, 26] width 142 height 14
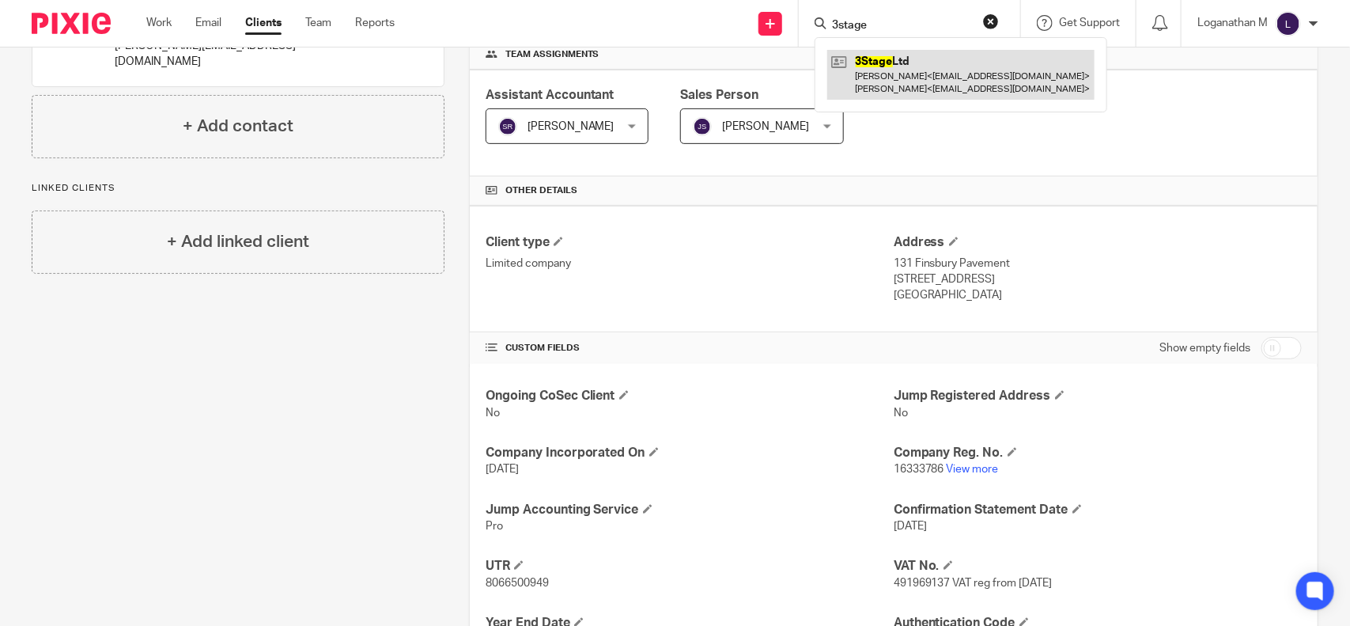
type input "3stage"
click at [922, 69] on link at bounding box center [960, 74] width 267 height 49
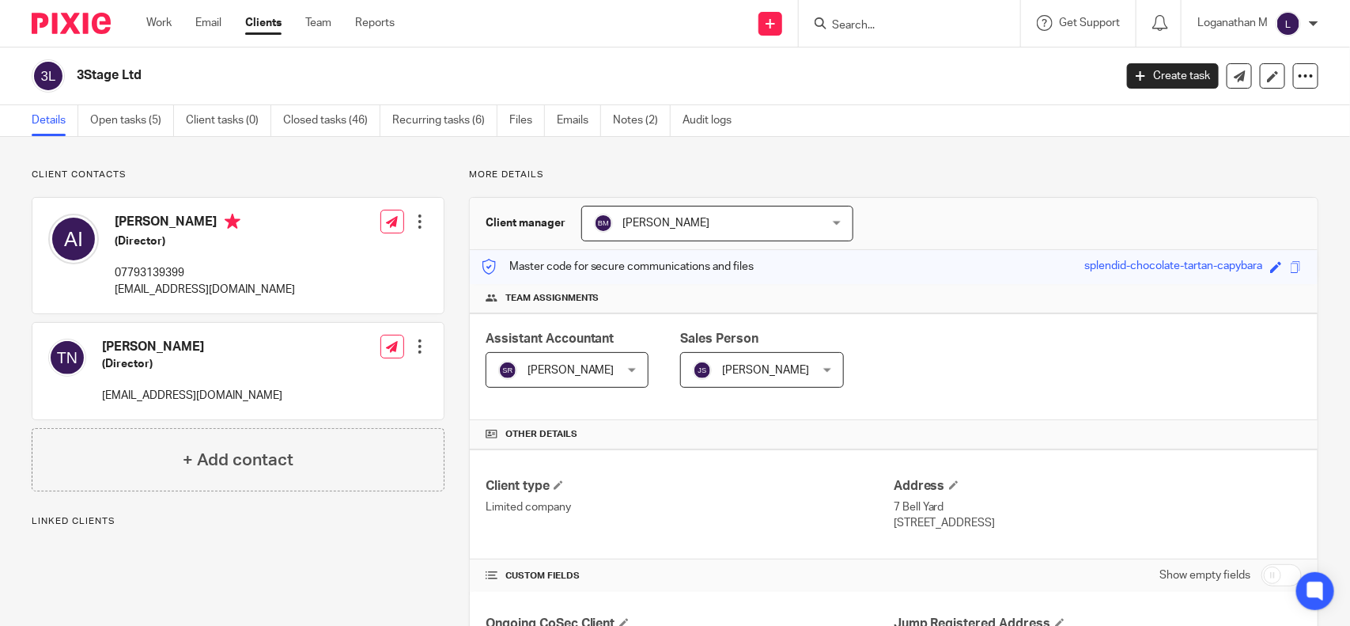
scroll to position [378, 0]
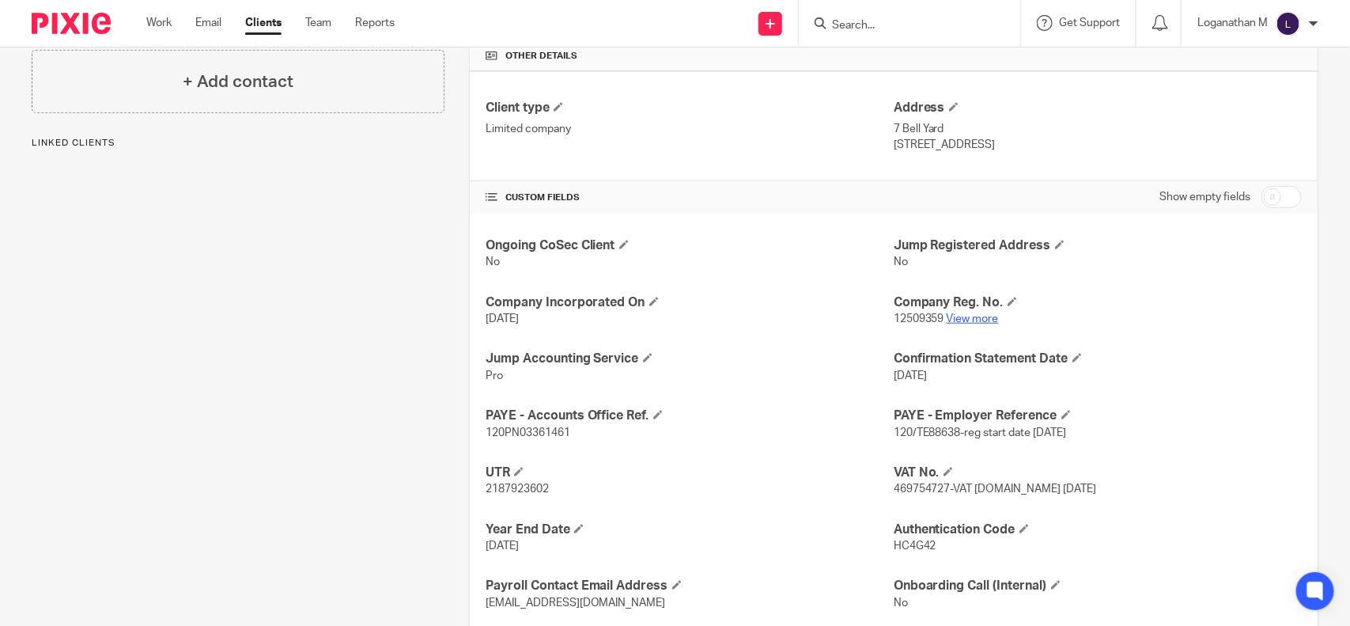
click at [966, 316] on link "View more" at bounding box center [973, 318] width 52 height 11
click at [839, 22] on input "Search" at bounding box center [902, 26] width 142 height 14
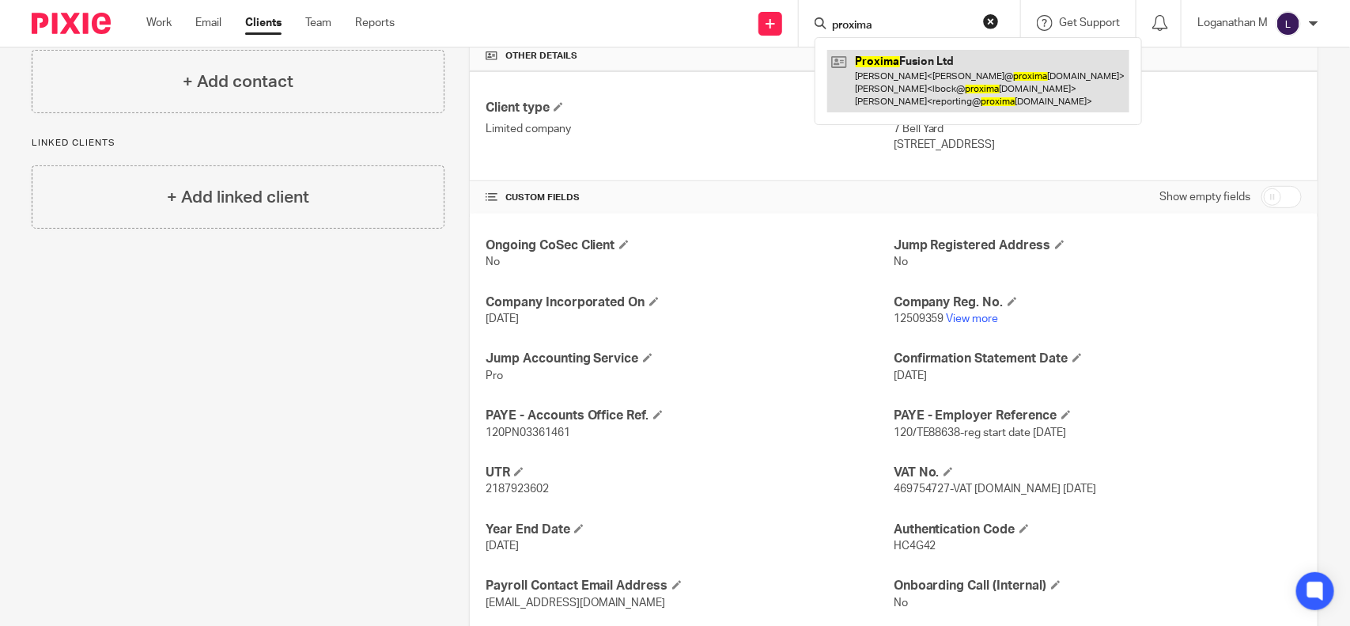
type input "proxima"
click at [918, 88] on link at bounding box center [978, 81] width 302 height 62
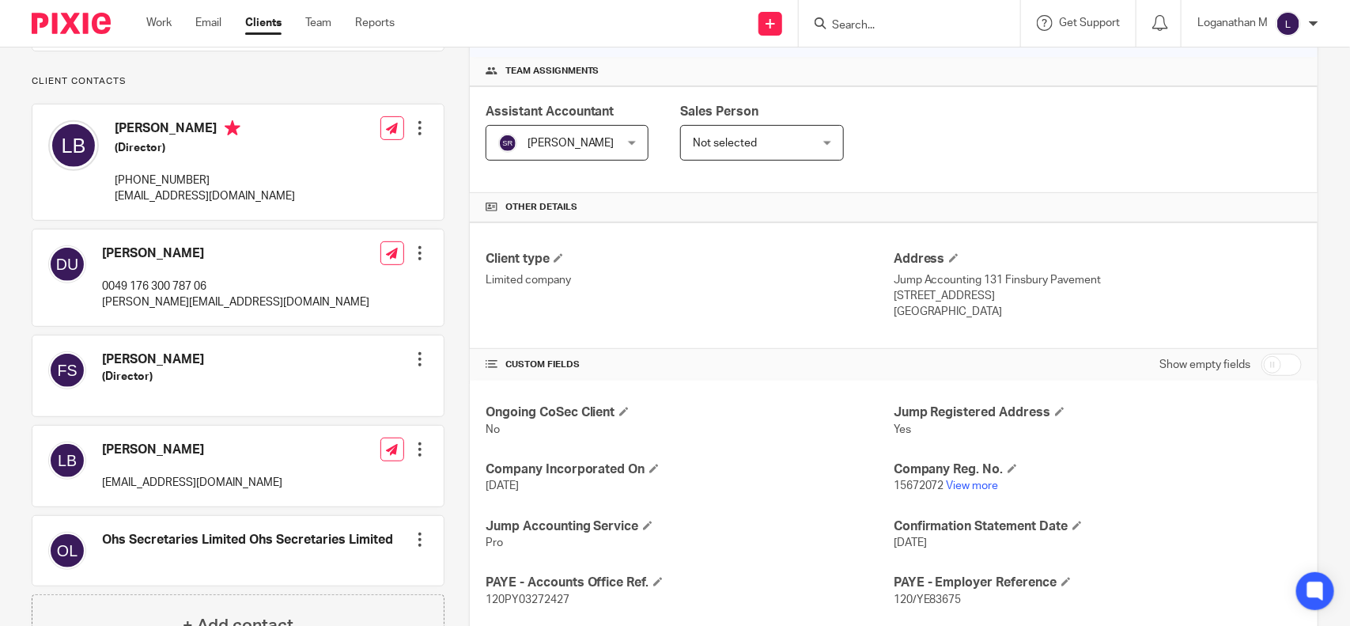
scroll to position [385, 0]
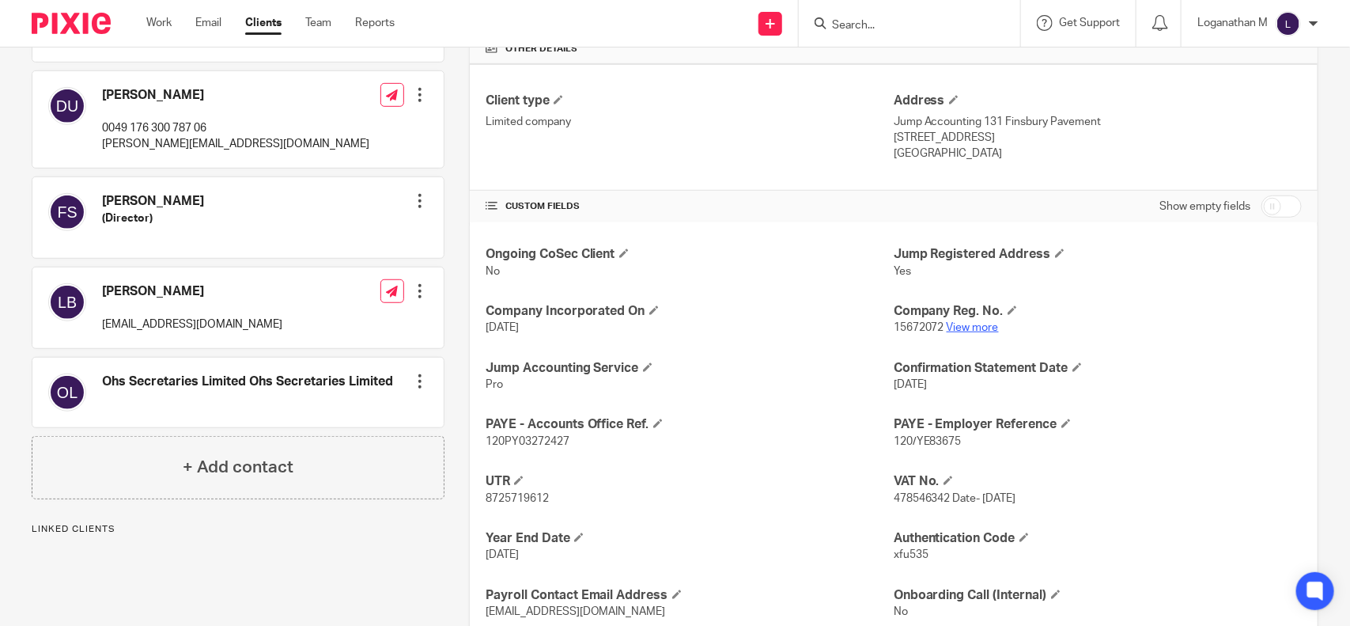
click at [964, 331] on link "View more" at bounding box center [973, 327] width 52 height 11
click at [842, 28] on input "Search" at bounding box center [902, 26] width 142 height 14
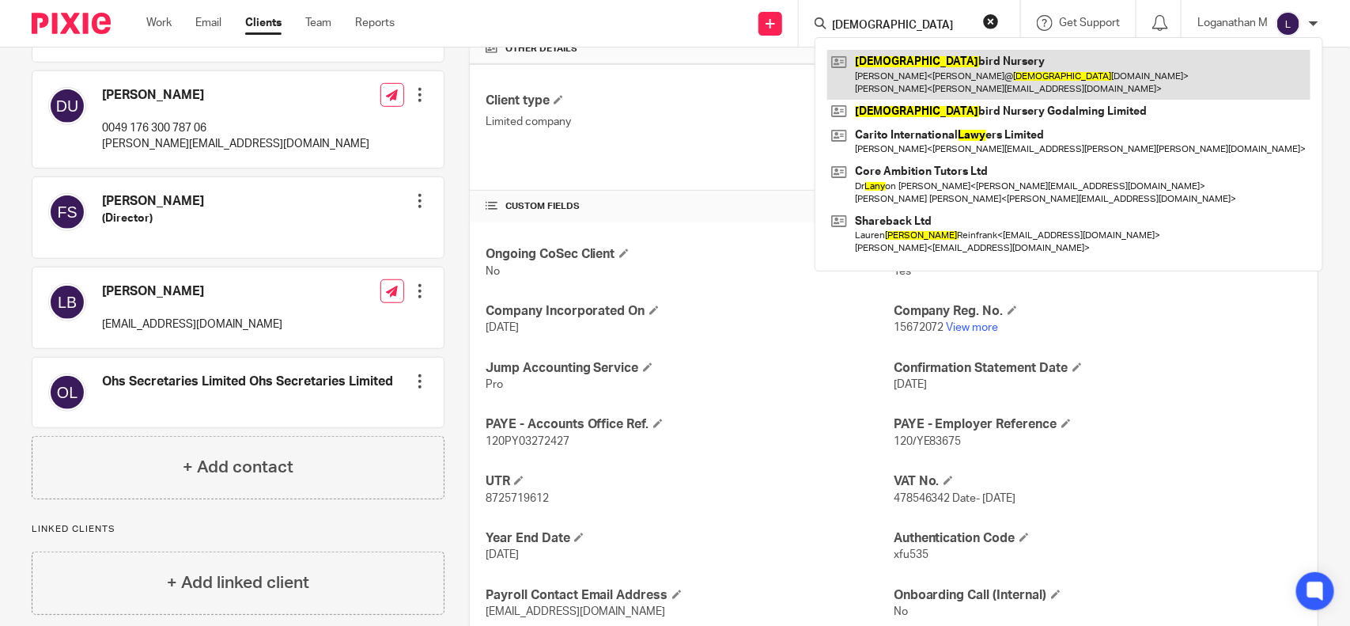
type input "[DEMOGRAPHIC_DATA]"
click at [879, 68] on link at bounding box center [1068, 74] width 483 height 49
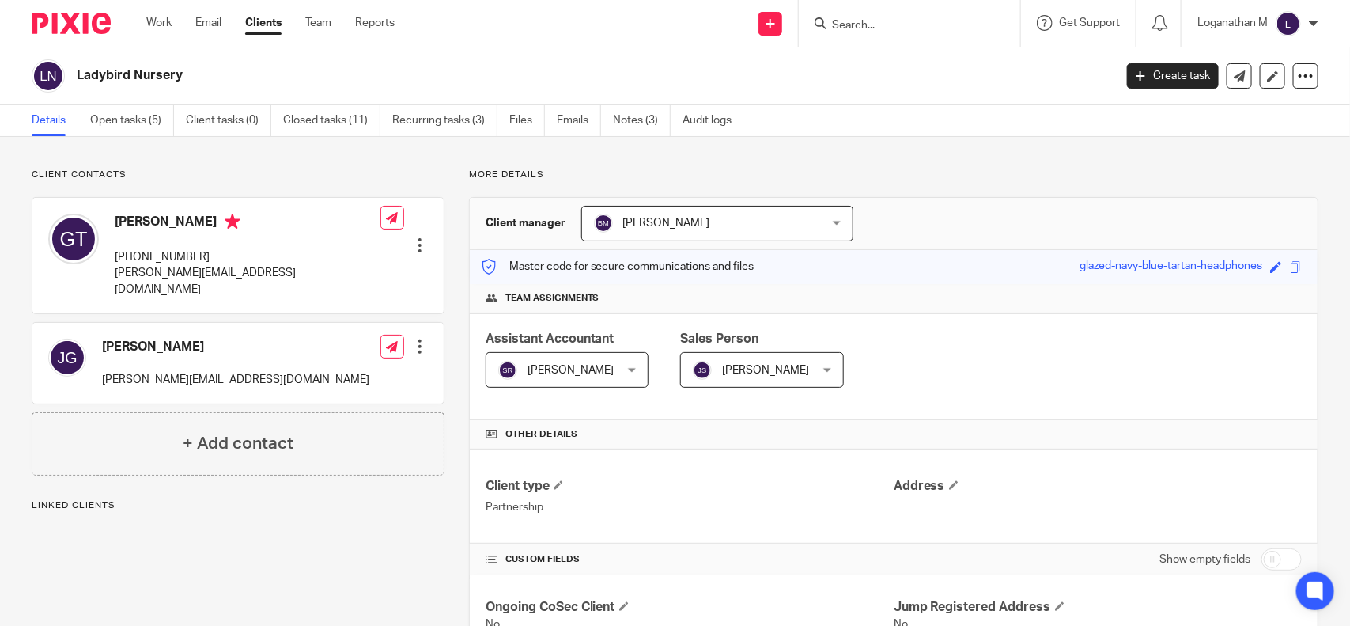
click at [848, 13] on form at bounding box center [915, 23] width 168 height 20
click at [837, 25] on input "Search" at bounding box center [902, 26] width 142 height 14
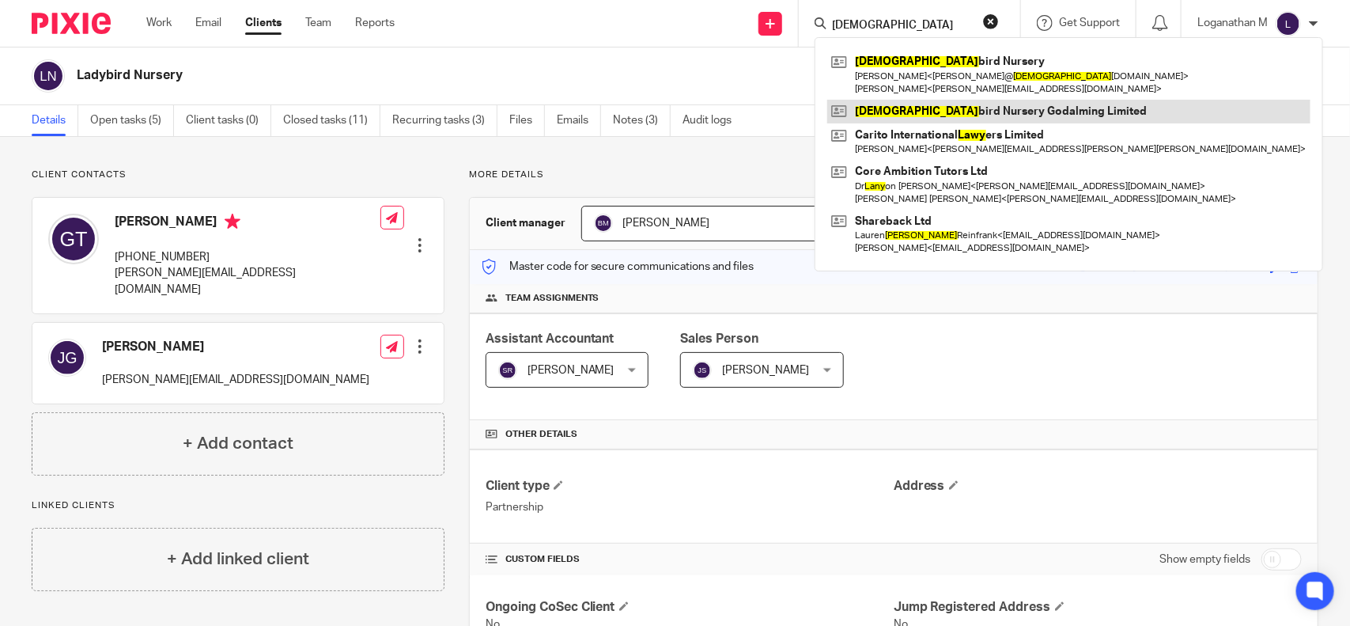
type input "[DEMOGRAPHIC_DATA]"
click at [959, 115] on link at bounding box center [1068, 112] width 483 height 24
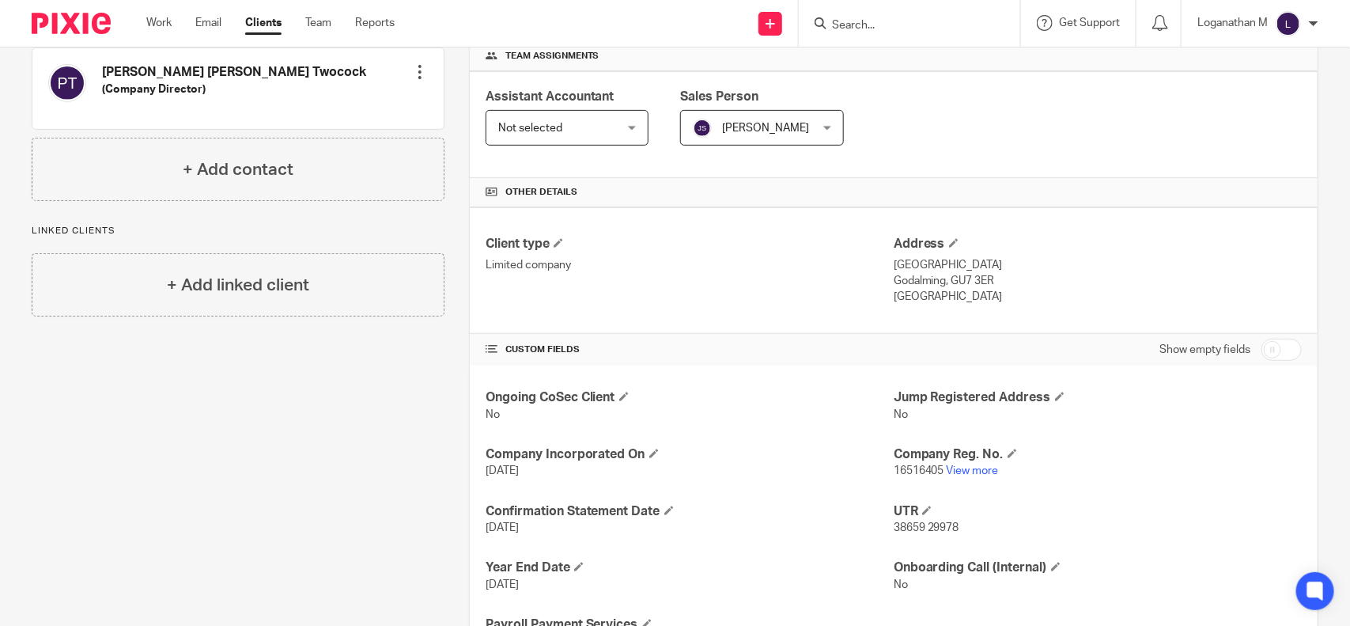
scroll to position [245, 0]
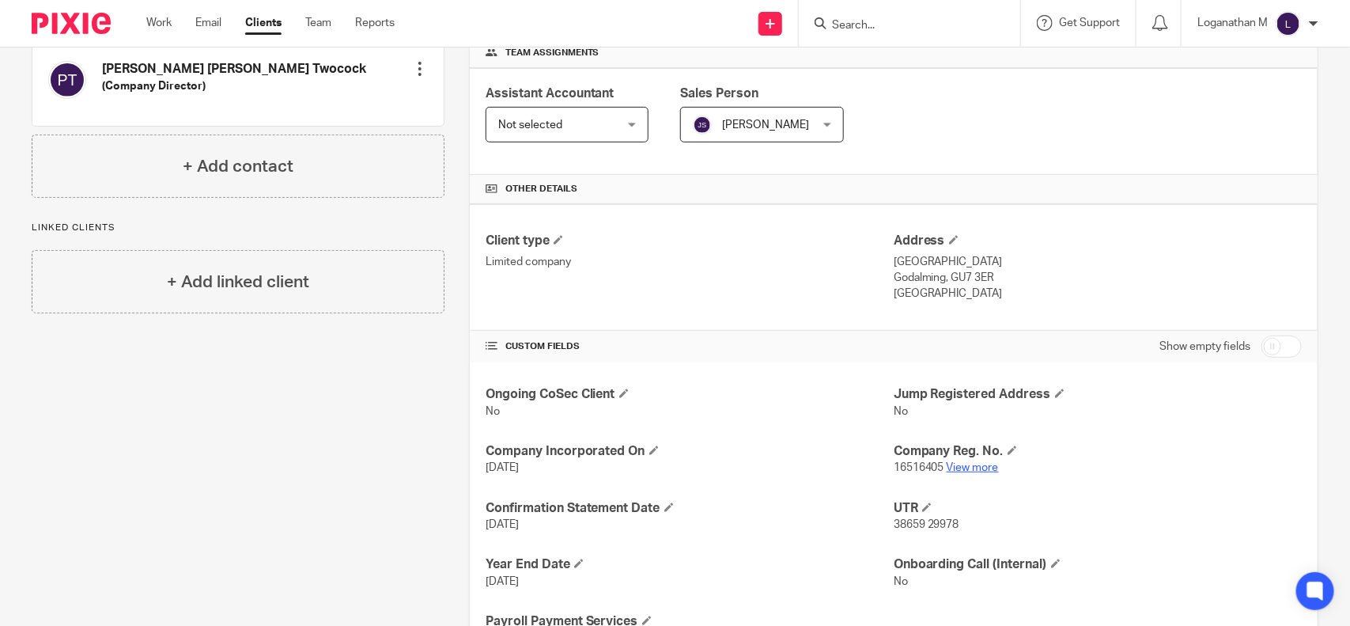
click at [981, 471] on link "View more" at bounding box center [973, 467] width 52 height 11
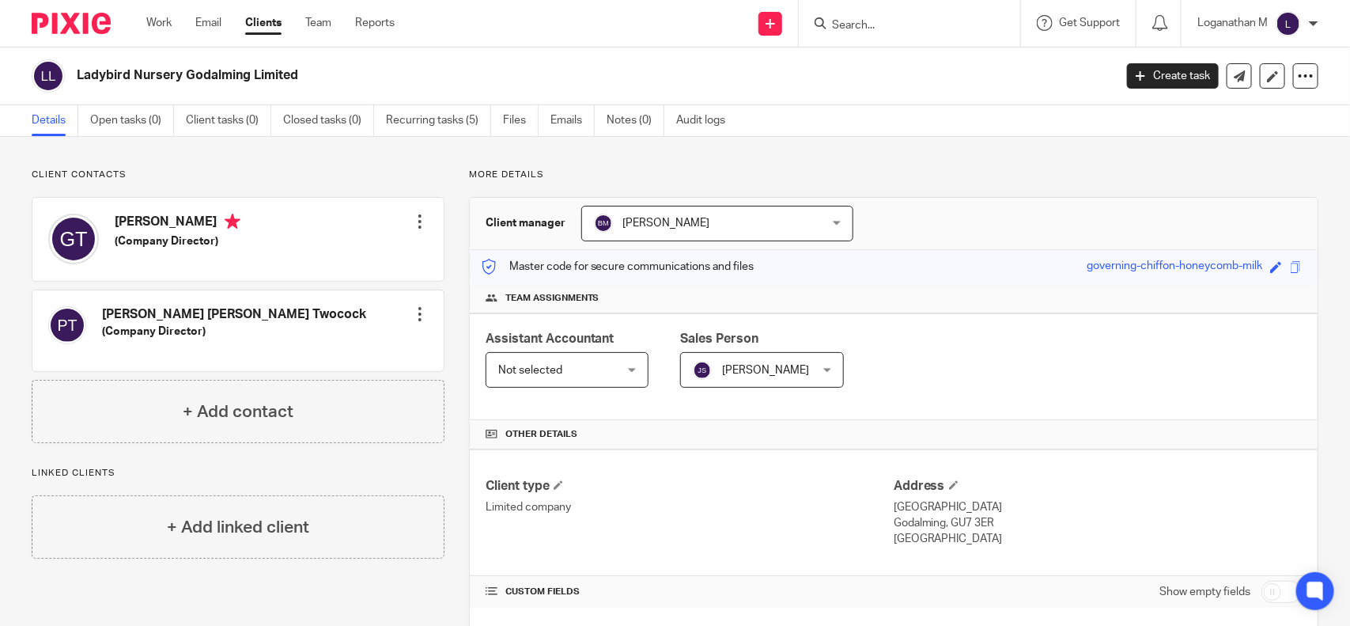
click at [282, 34] on div "Work Email Clients Team Reports Work Email Clients Team Reports Settings" at bounding box center [275, 23] width 288 height 47
click at [267, 30] on link "Clients" at bounding box center [263, 23] width 36 height 16
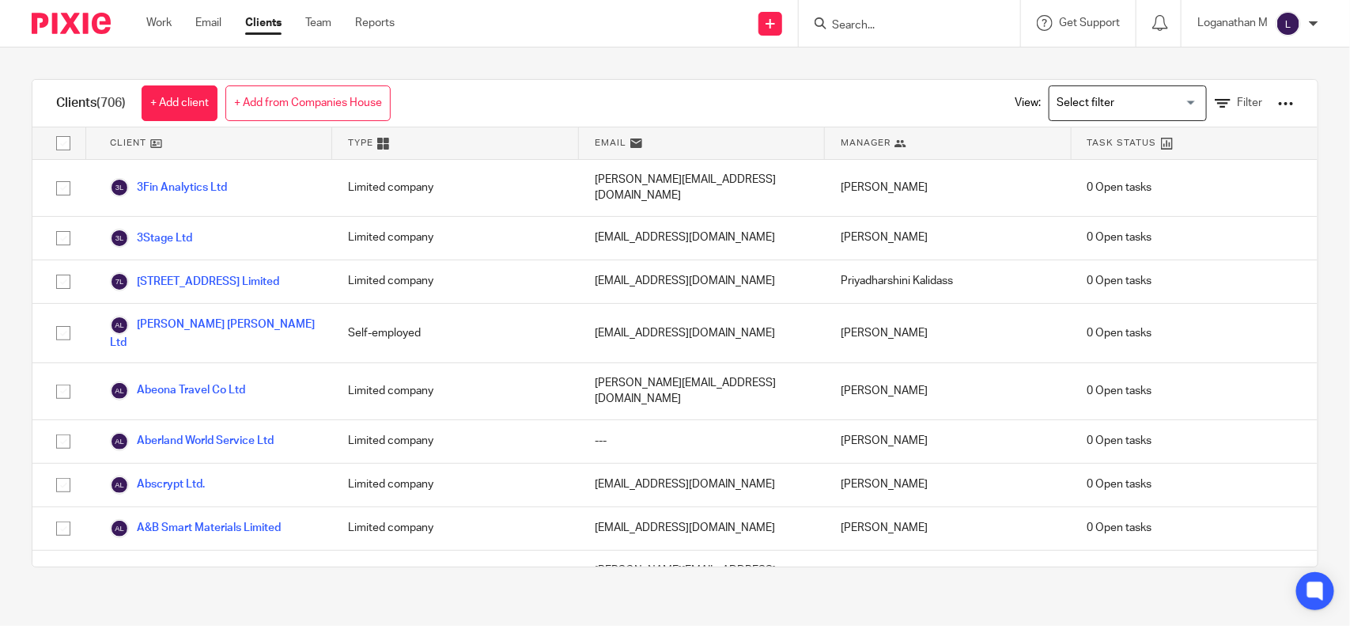
click at [1169, 100] on div "Search for option" at bounding box center [1125, 101] width 150 height 31
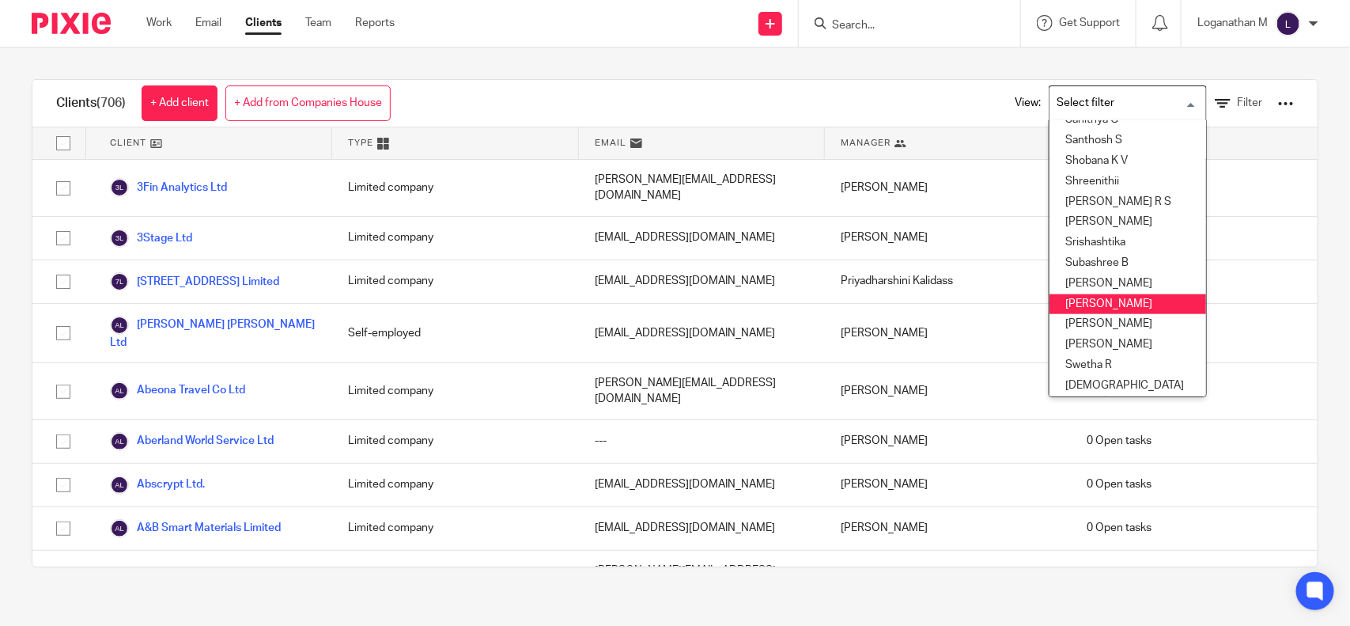
scroll to position [787, 10]
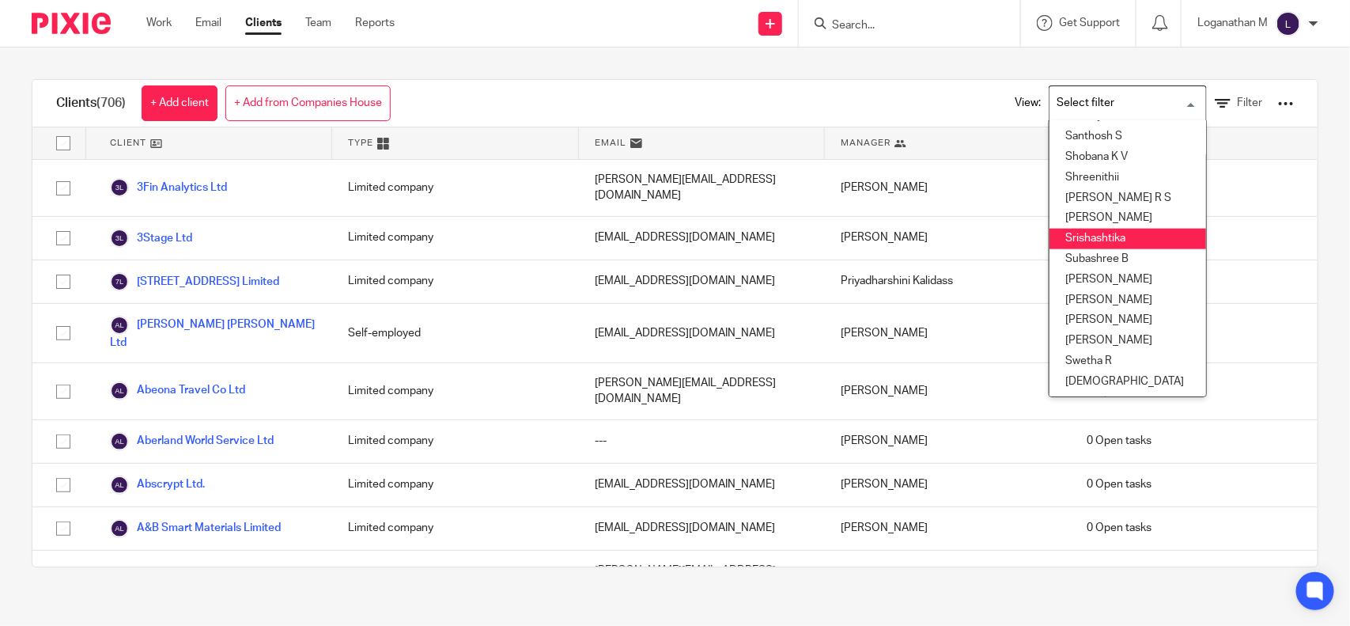
click at [1074, 229] on li "Srishashtika" at bounding box center [1128, 239] width 157 height 21
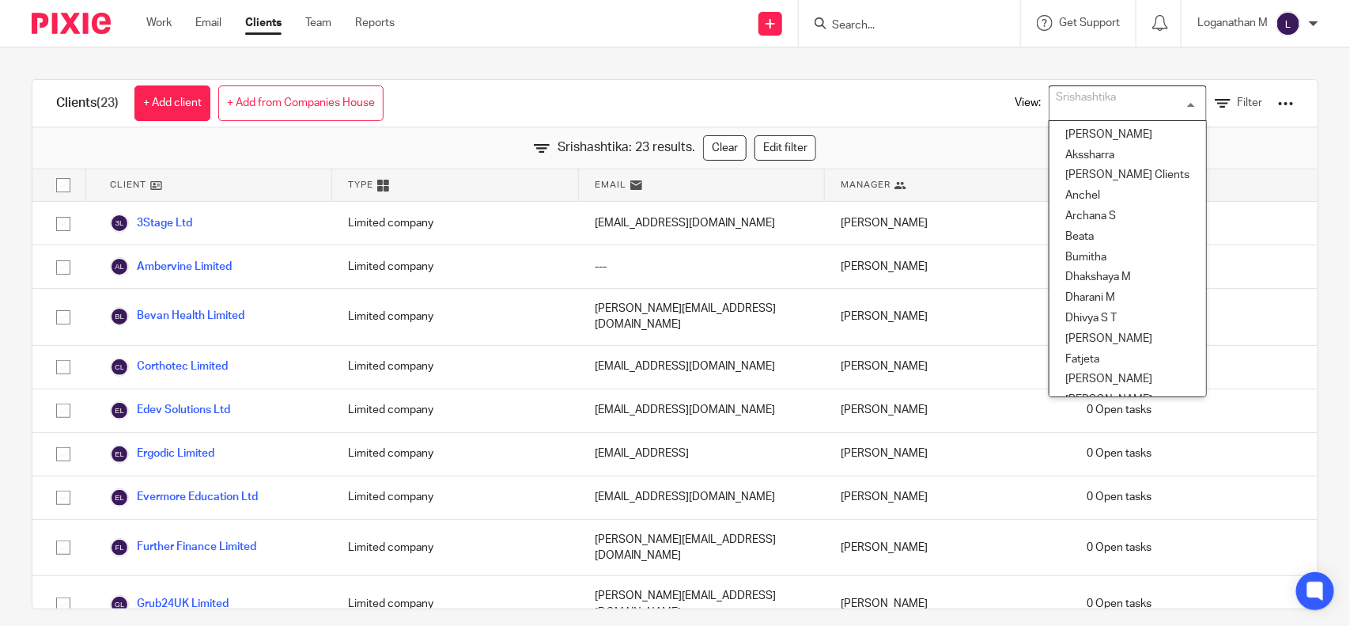
scroll to position [625, 0]
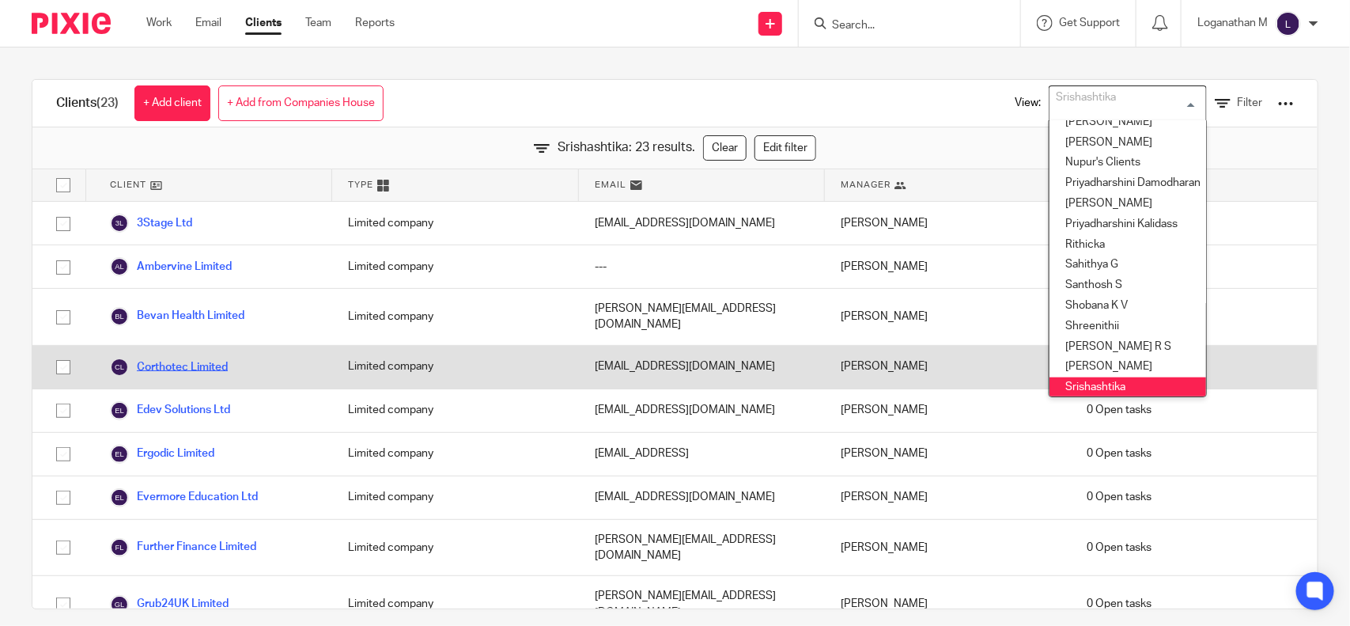
click at [210, 358] on link "Corthotec Limited" at bounding box center [169, 367] width 118 height 19
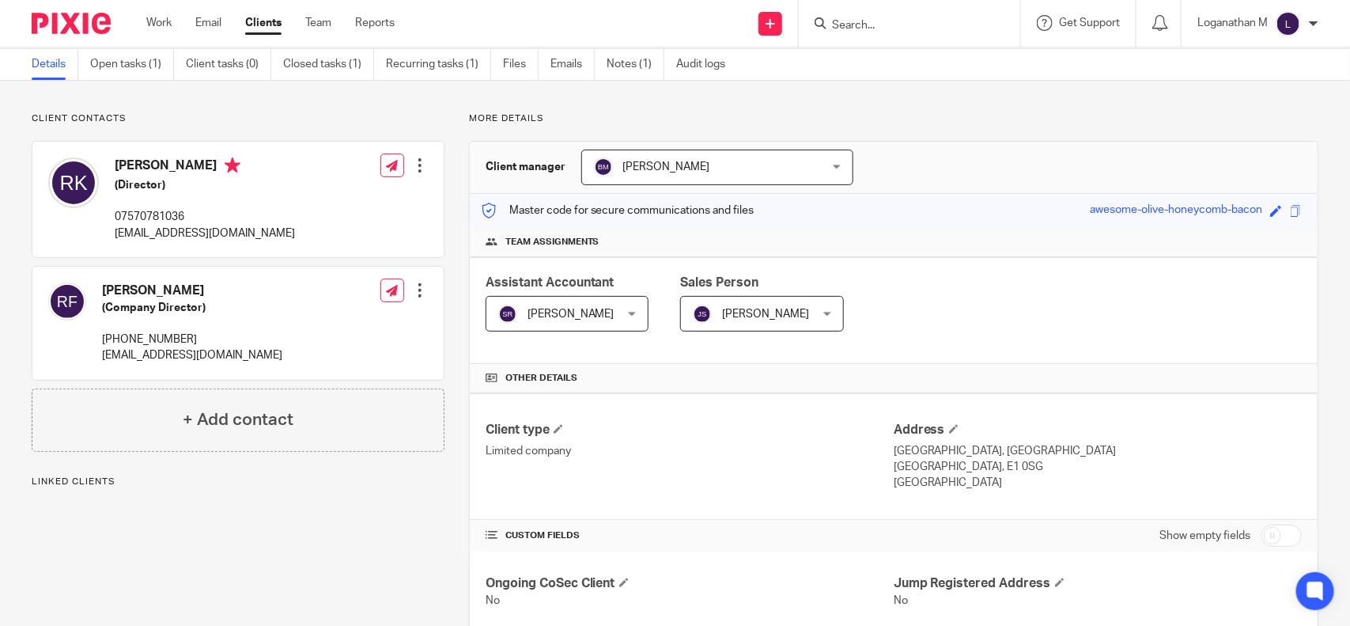
scroll to position [55, 0]
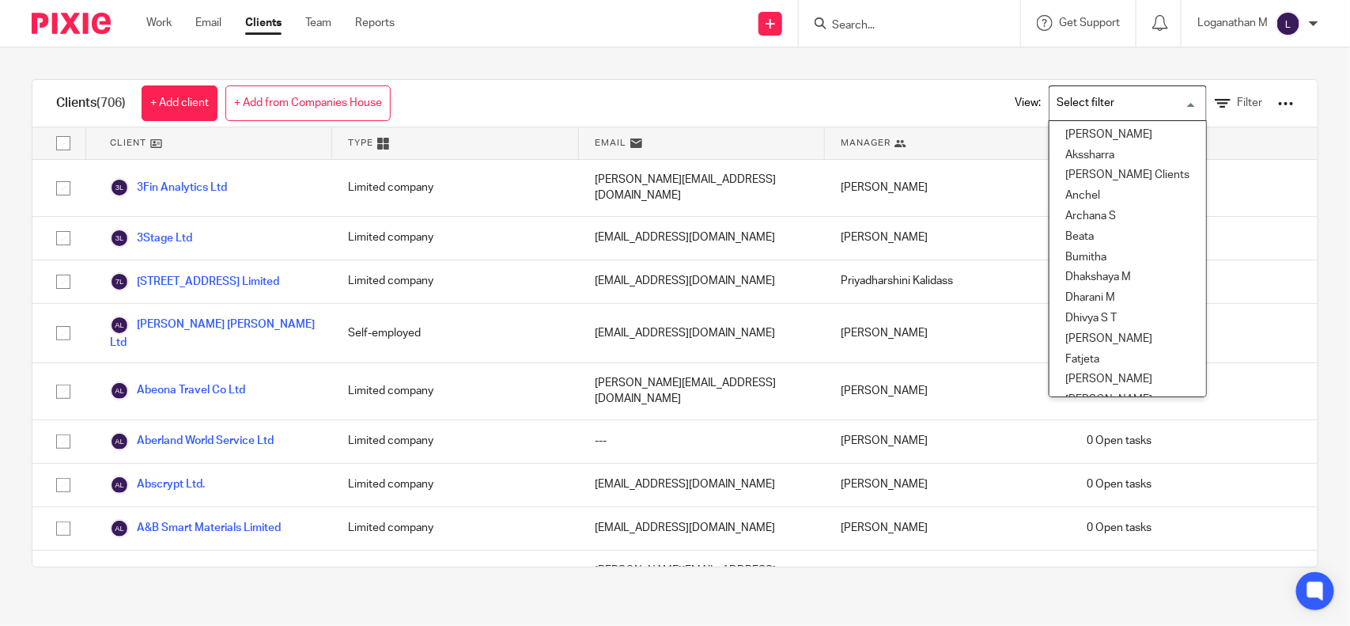
click at [1149, 103] on input "Search for option" at bounding box center [1124, 103] width 146 height 28
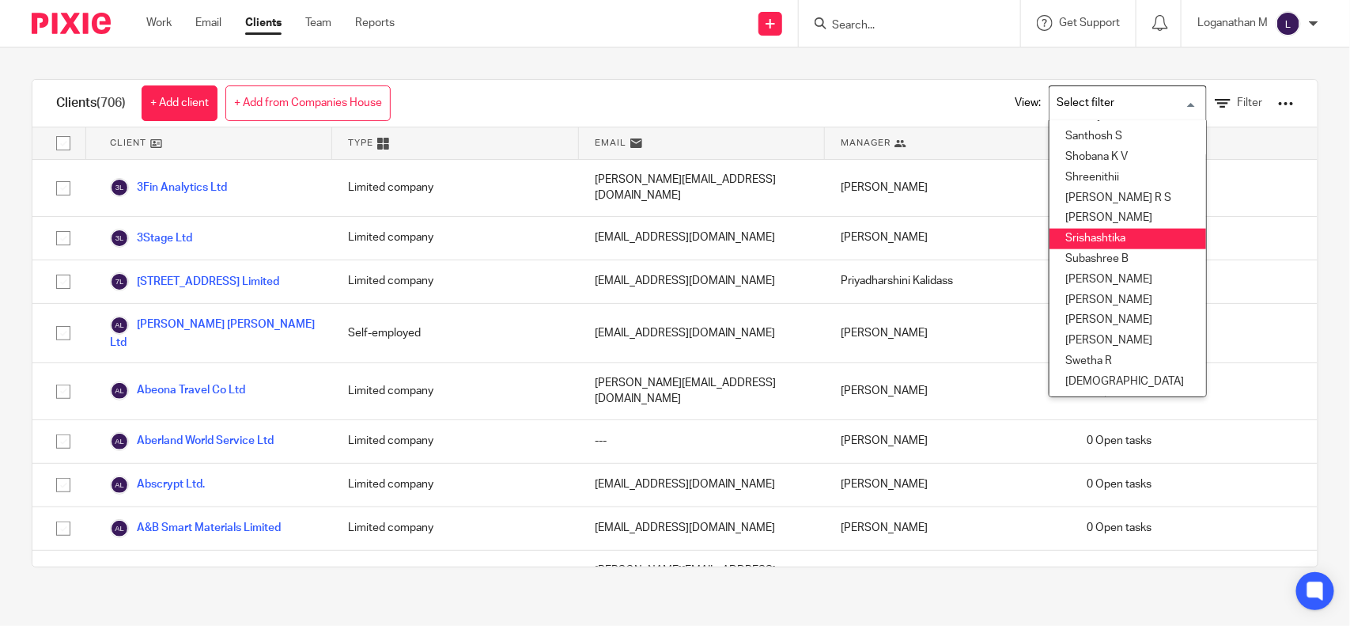
click at [1073, 229] on li "Srishashtika" at bounding box center [1128, 239] width 157 height 21
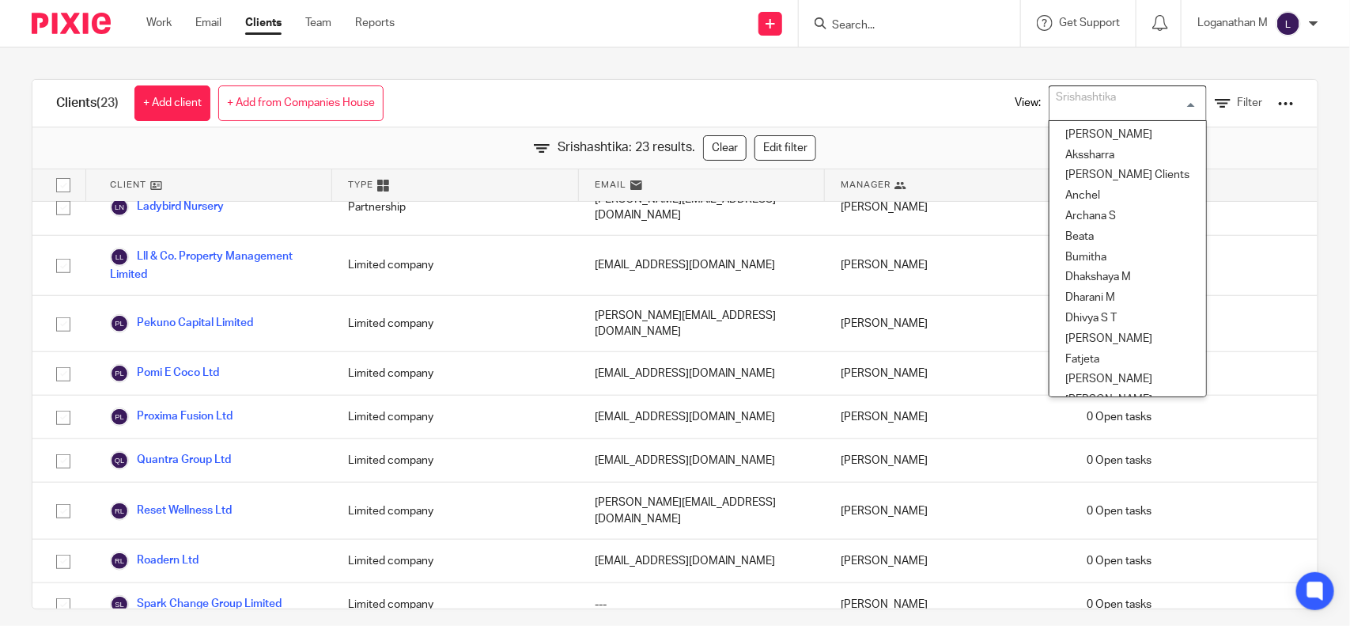
scroll to position [625, 0]
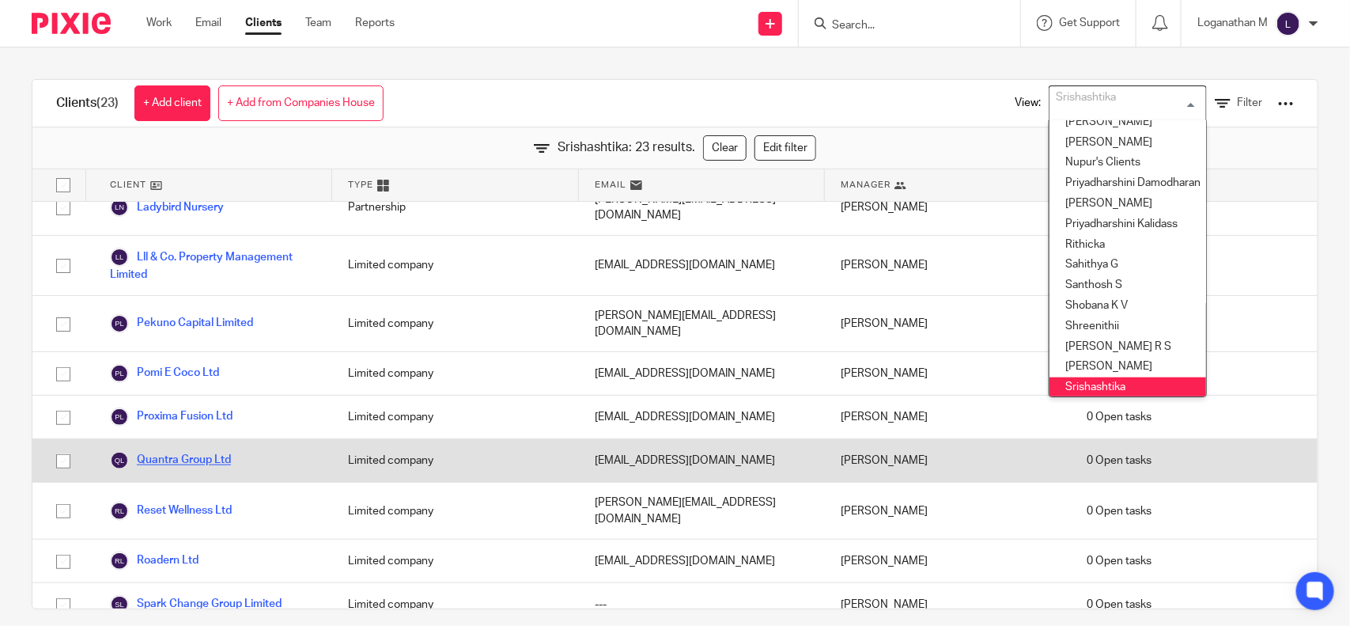
click at [210, 451] on link "Quantra Group Ltd" at bounding box center [170, 460] width 121 height 19
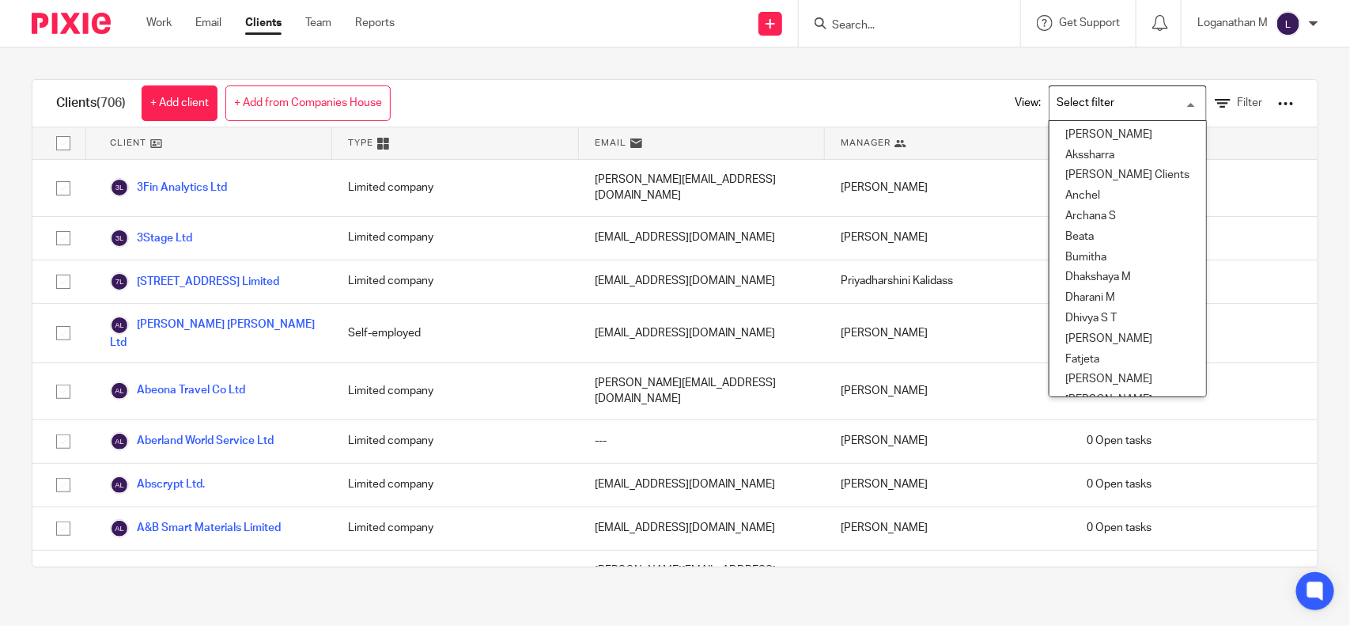
click at [1100, 111] on input "Search for option" at bounding box center [1124, 103] width 146 height 28
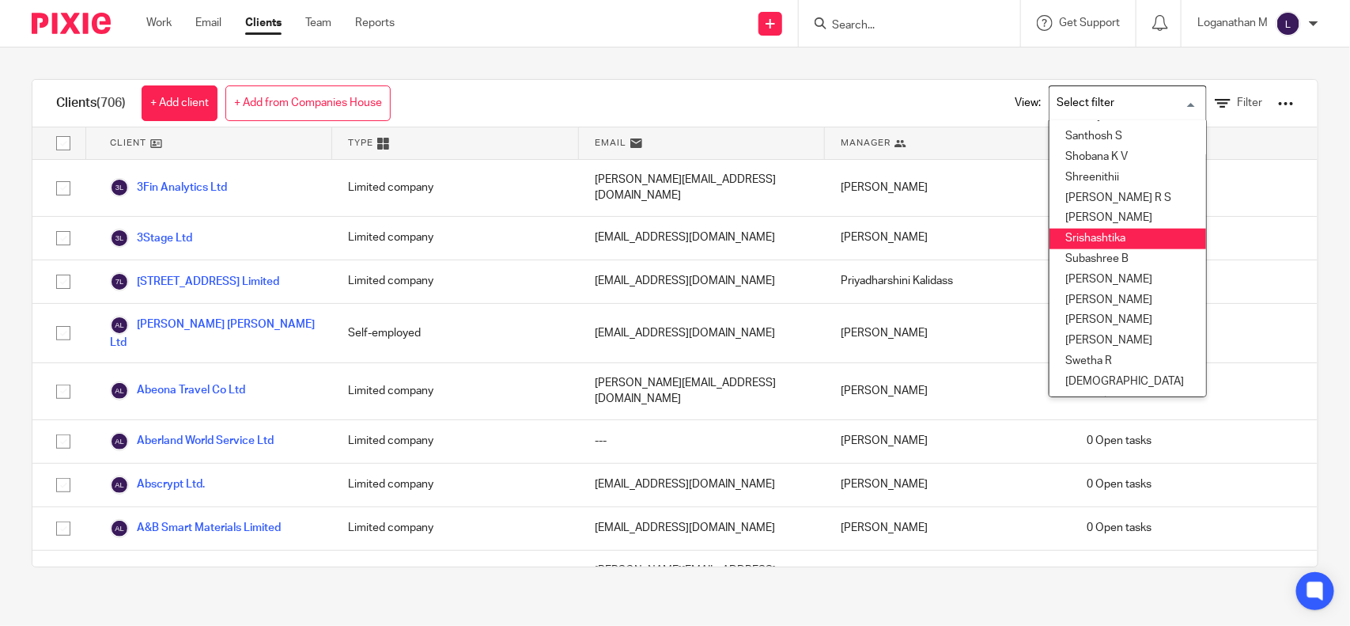
click at [1066, 231] on li "Srishashtika" at bounding box center [1128, 239] width 157 height 21
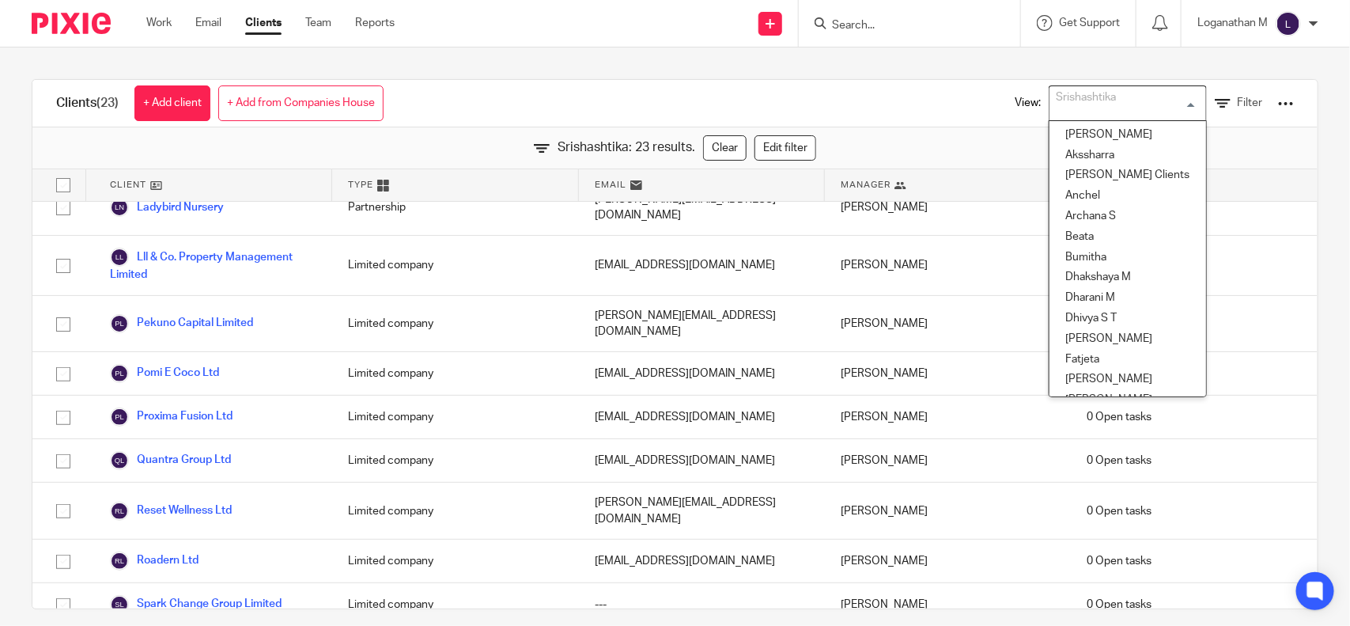
scroll to position [625, 0]
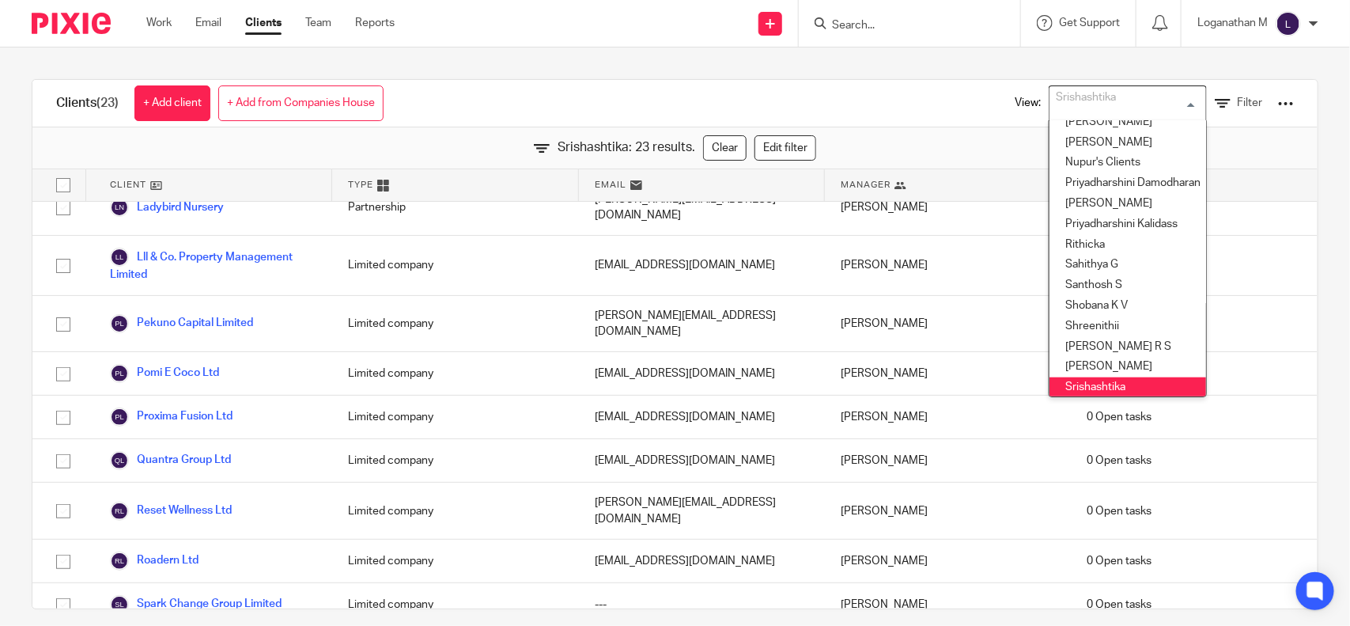
click at [844, 16] on form at bounding box center [915, 23] width 168 height 20
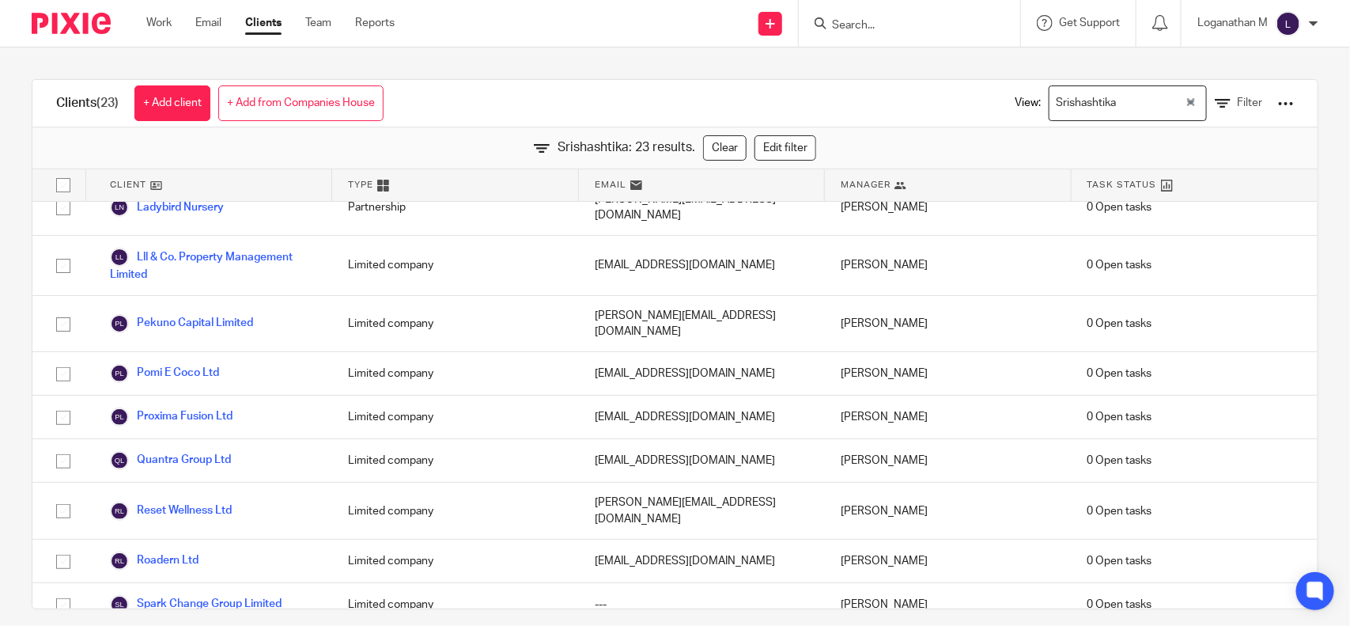
click at [842, 21] on input "Search" at bounding box center [902, 26] width 142 height 14
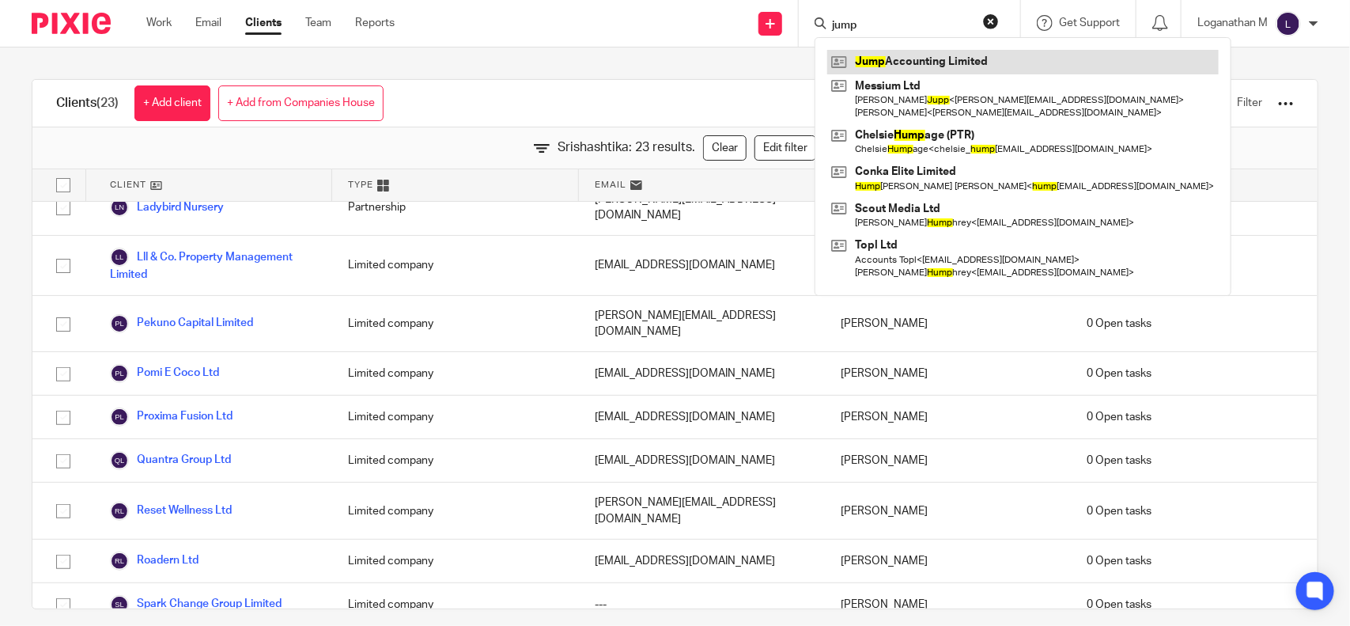
type input "jump"
click at [911, 68] on link at bounding box center [1023, 62] width 392 height 24
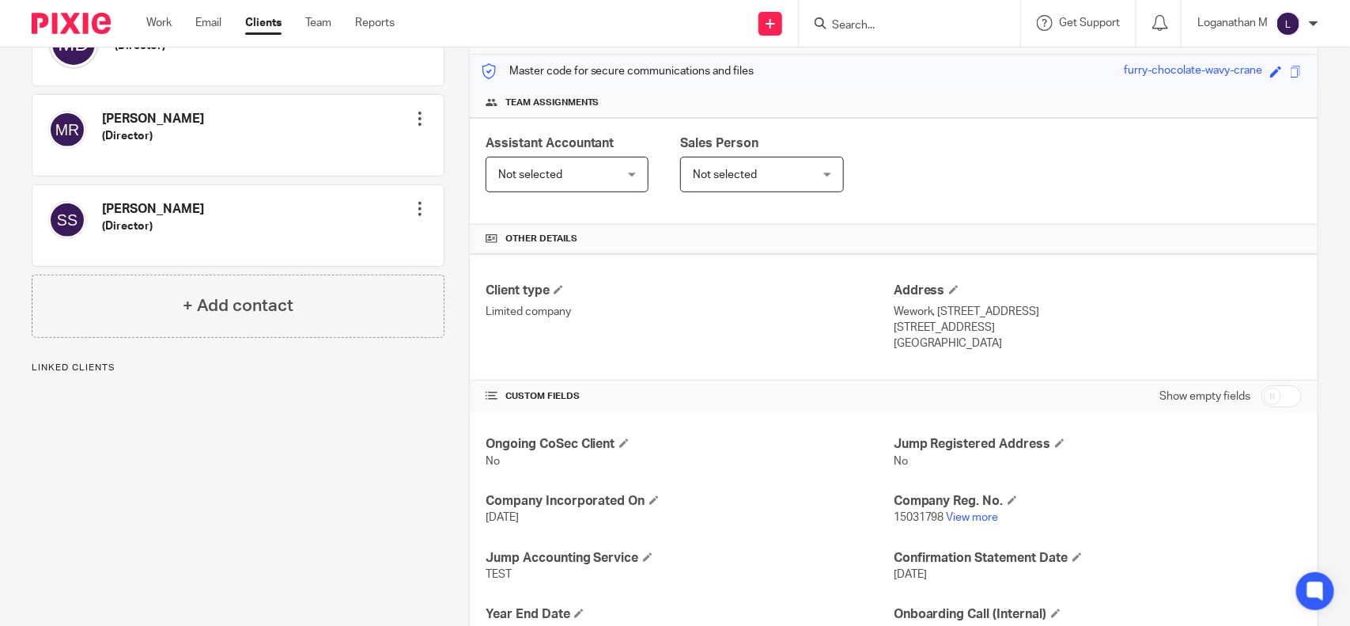
scroll to position [196, 0]
drag, startPoint x: 977, startPoint y: 326, endPoint x: 930, endPoint y: 327, distance: 47.5
click at [930, 327] on p "[STREET_ADDRESS]" at bounding box center [1098, 327] width 408 height 16
copy p "EC4R 1AP"
click at [1029, 334] on p "[STREET_ADDRESS]" at bounding box center [1098, 327] width 408 height 16
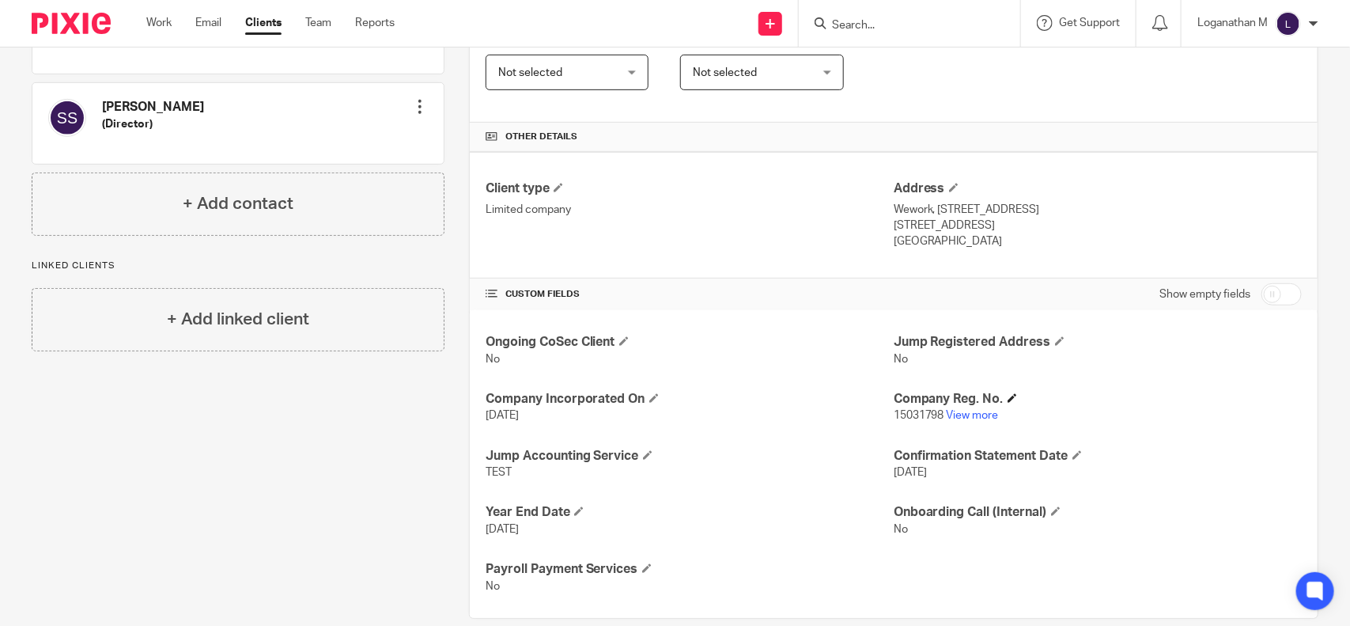
scroll to position [298, 0]
click at [970, 411] on link "View more" at bounding box center [973, 414] width 52 height 11
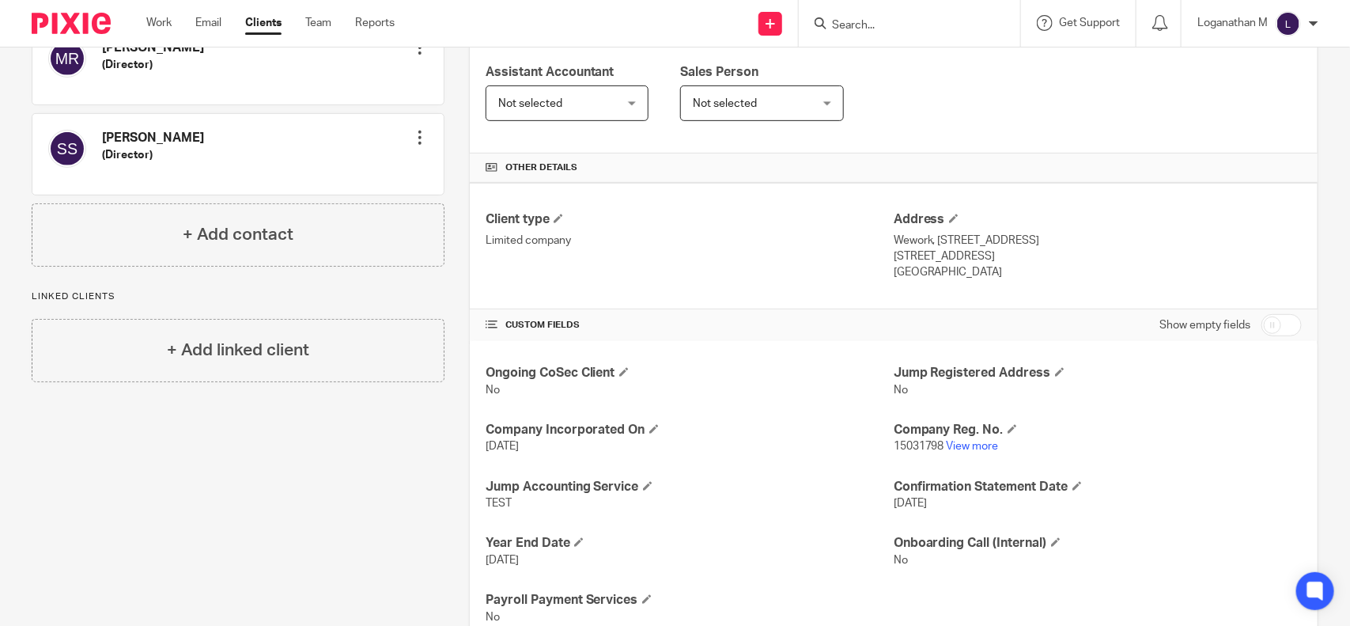
click at [862, 32] on form at bounding box center [915, 23] width 168 height 20
click at [839, 21] on input "Search" at bounding box center [902, 26] width 142 height 14
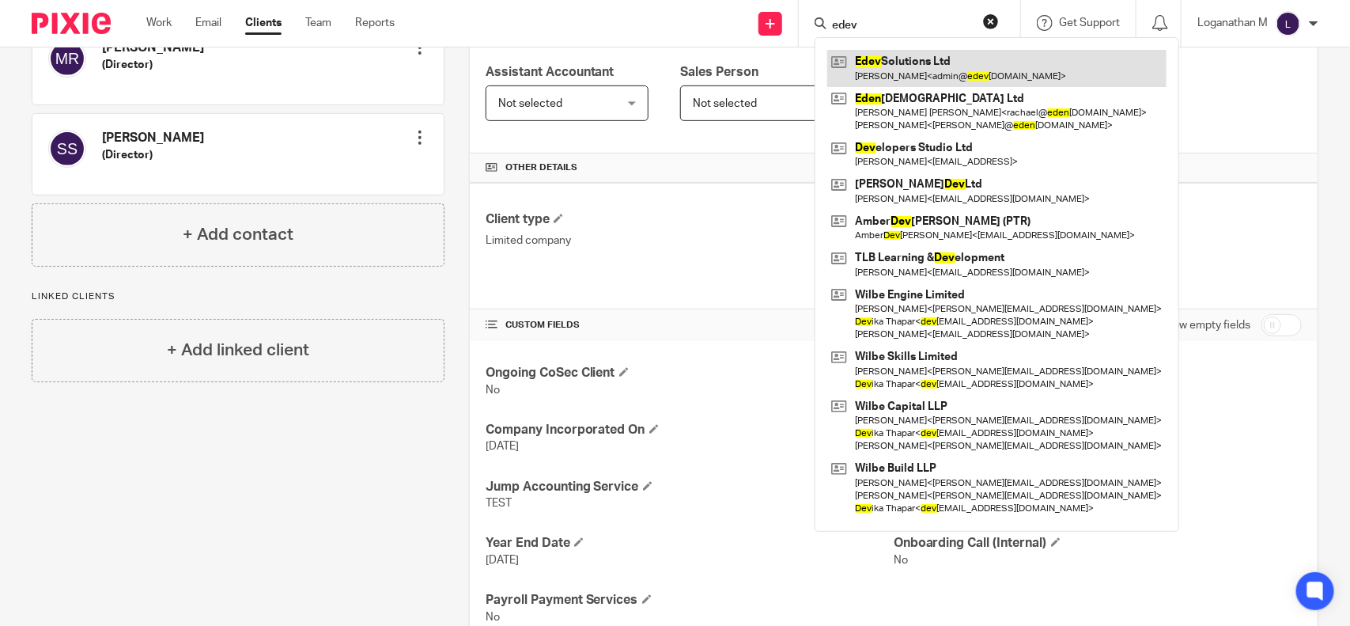
type input "edev"
click at [899, 69] on link at bounding box center [996, 68] width 339 height 36
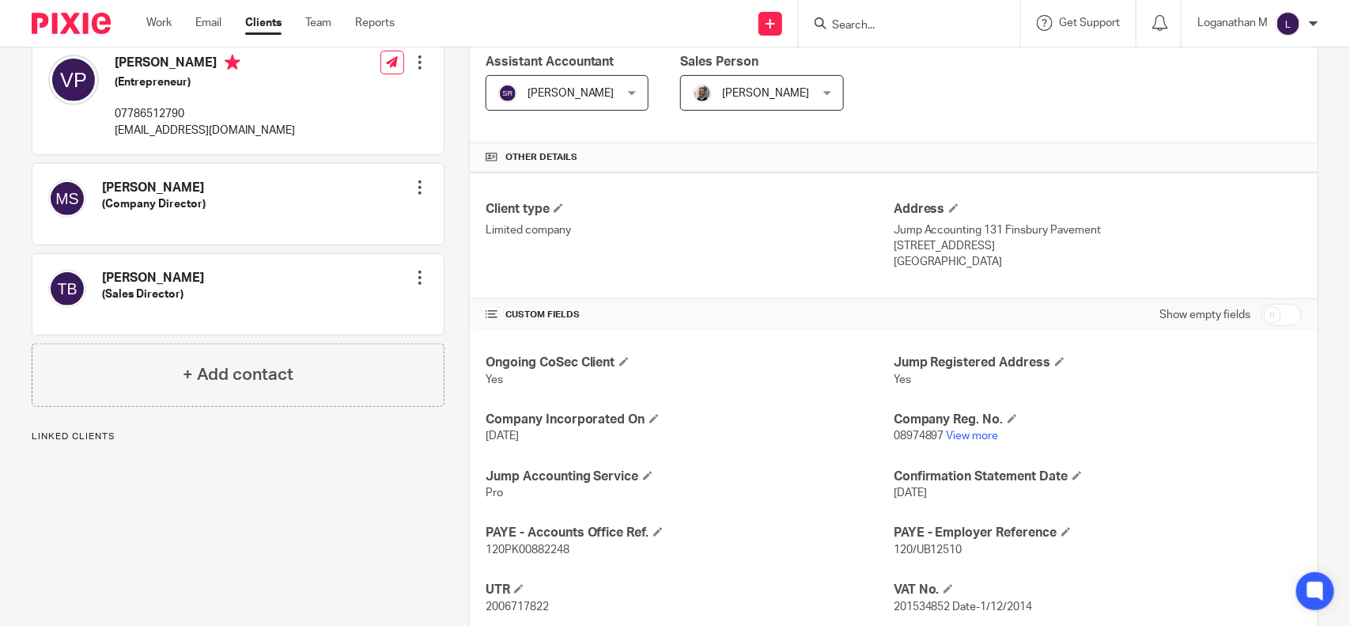
scroll to position [278, 0]
click at [964, 432] on link "View more" at bounding box center [973, 435] width 52 height 11
click at [839, 25] on input "Search" at bounding box center [902, 26] width 142 height 14
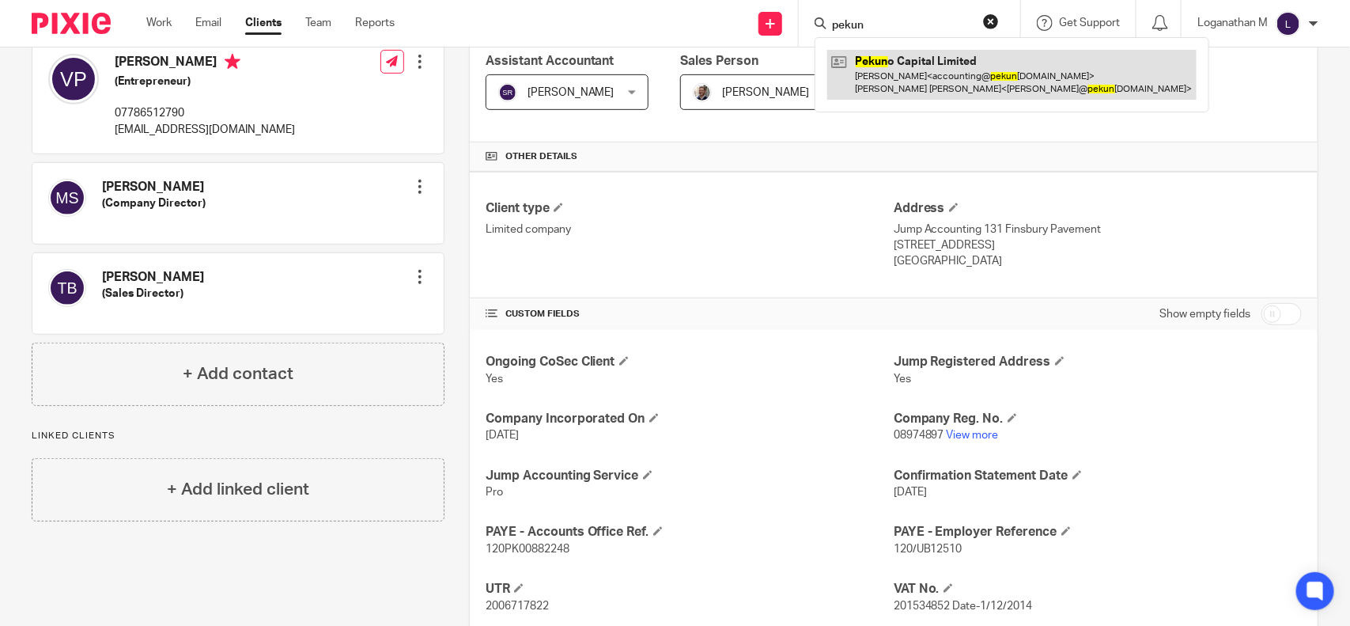
type input "pekun"
click at [920, 59] on link at bounding box center [1011, 74] width 369 height 49
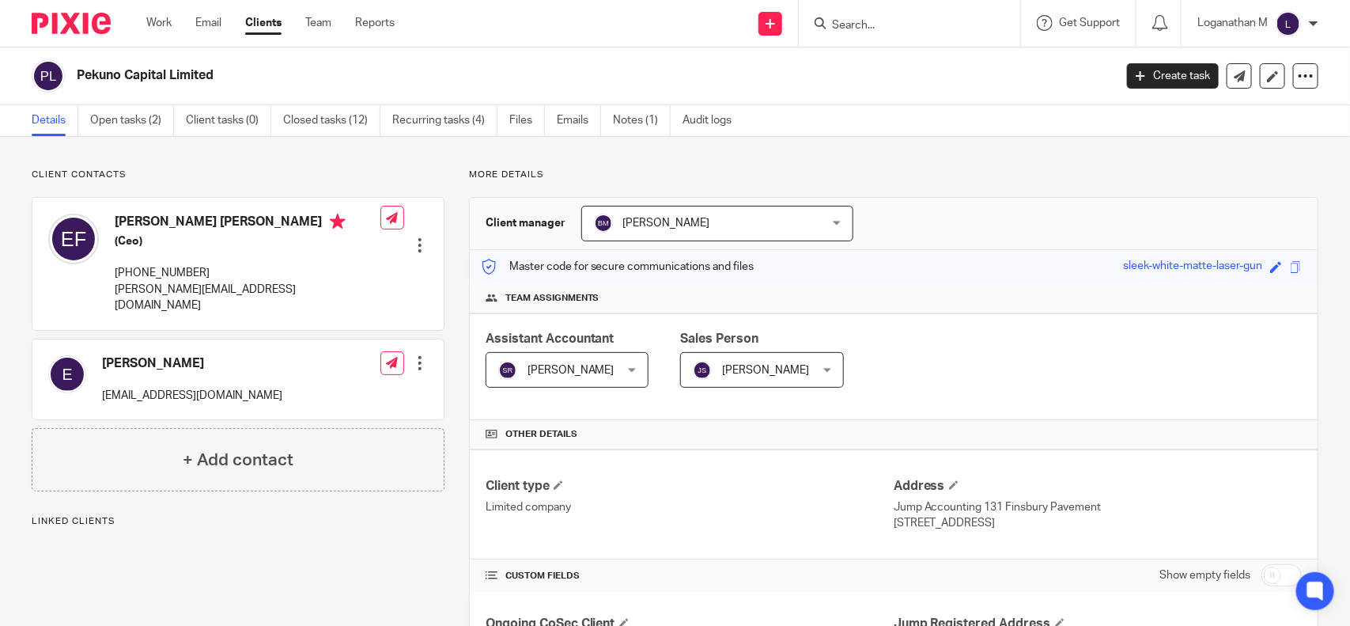
scroll to position [184, 0]
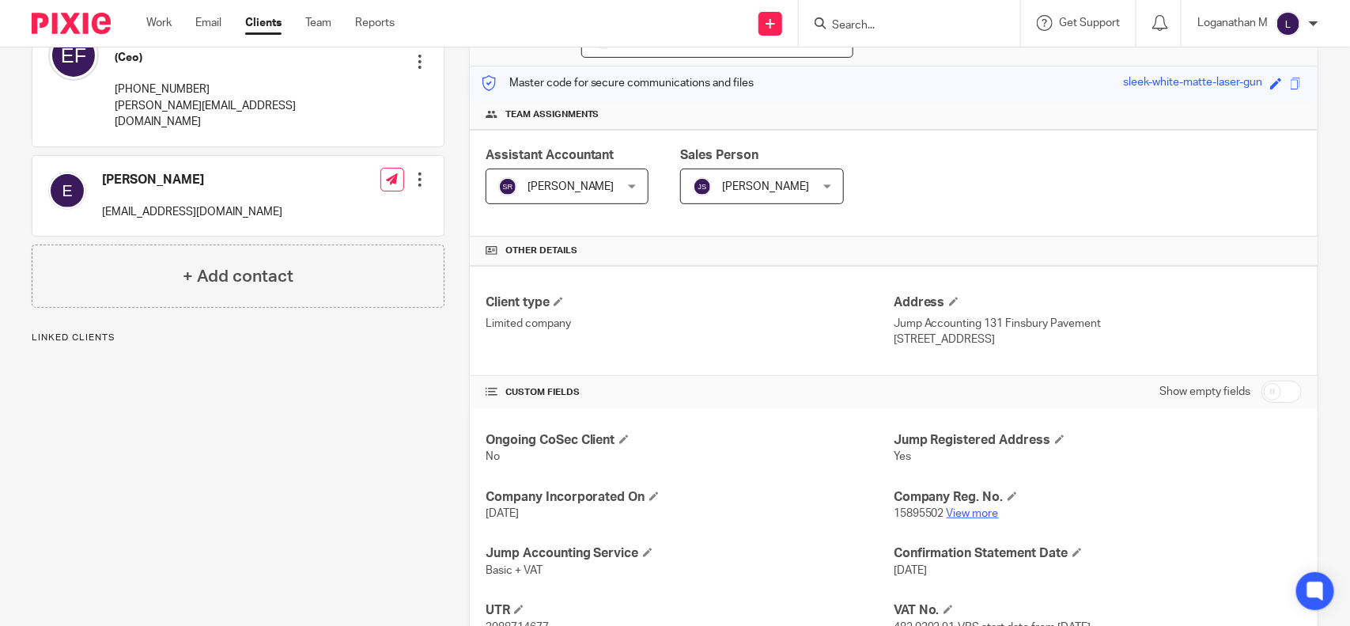
click at [969, 508] on link "View more" at bounding box center [973, 513] width 52 height 11
click at [843, 20] on input "Search" at bounding box center [902, 26] width 142 height 14
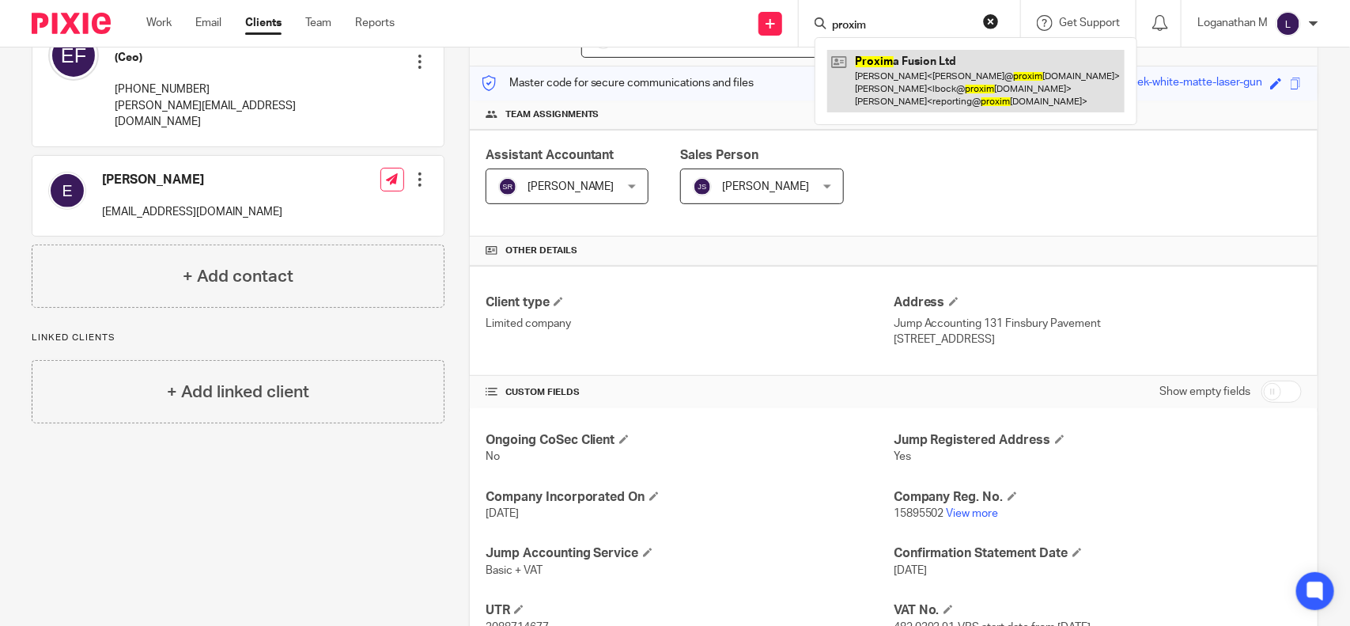
type input "proxim"
click at [876, 62] on link at bounding box center [975, 81] width 297 height 62
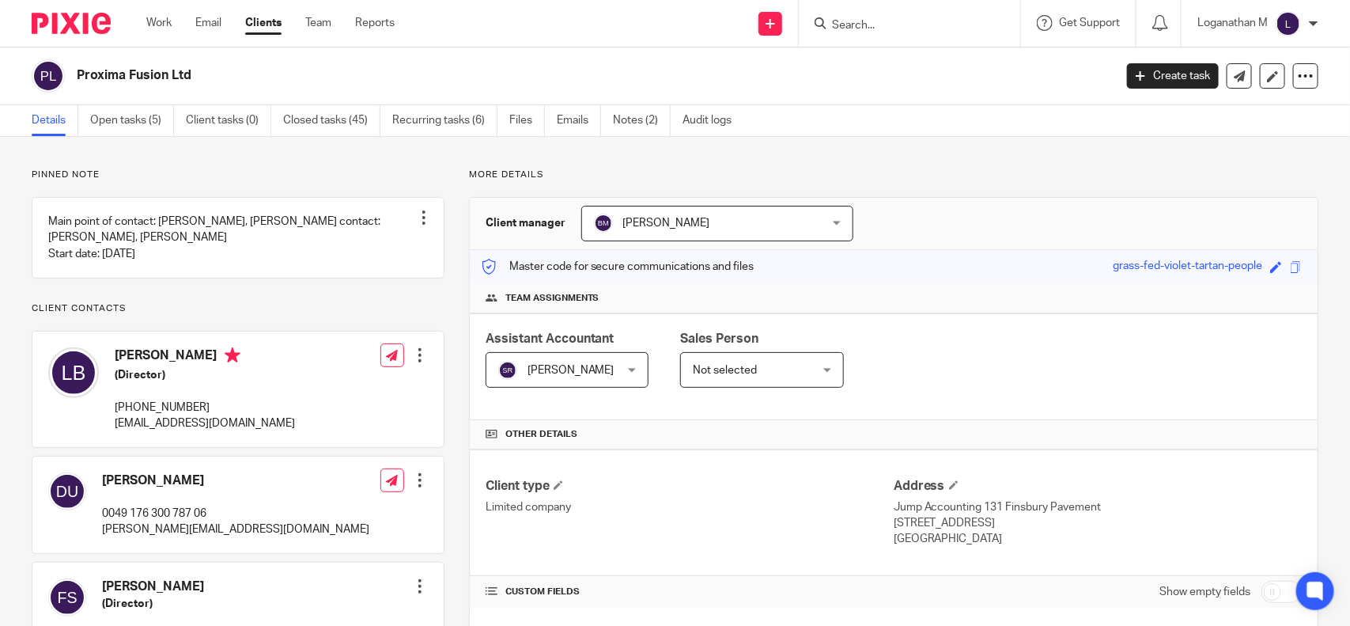
scroll to position [166, 0]
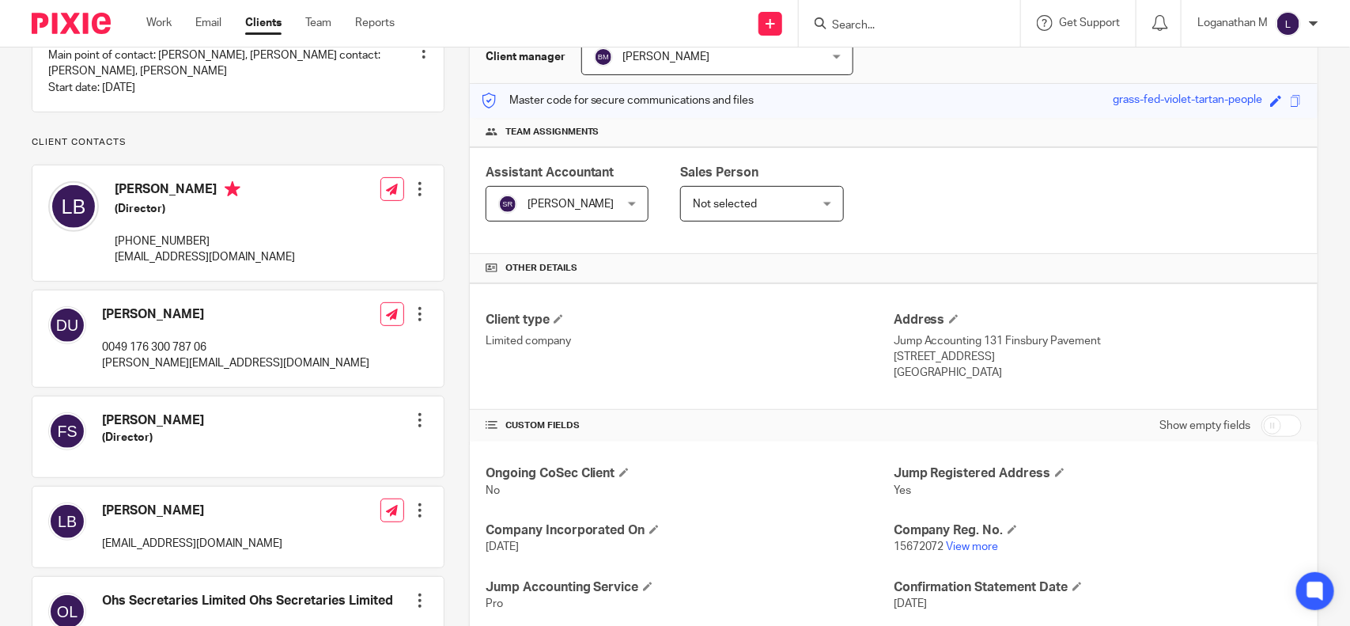
click at [858, 17] on form at bounding box center [915, 23] width 168 height 20
click at [846, 25] on input "Search" at bounding box center [902, 26] width 142 height 14
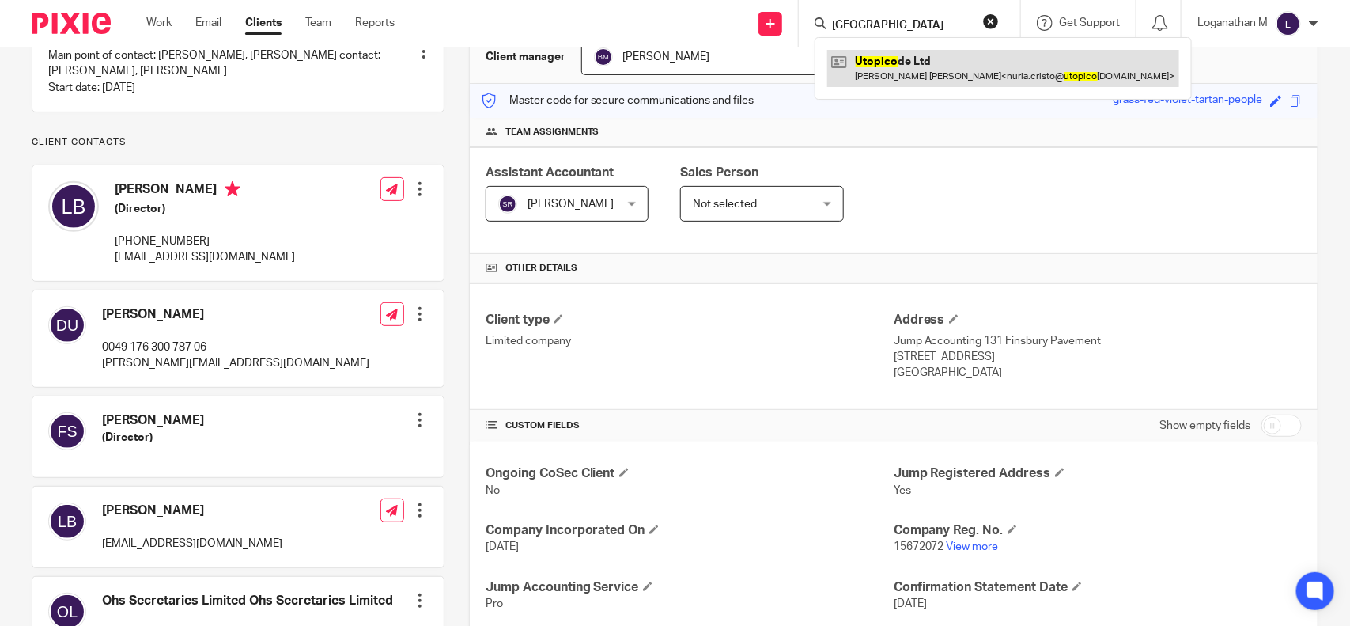
type input "Utopio"
click at [874, 64] on link at bounding box center [1003, 68] width 352 height 36
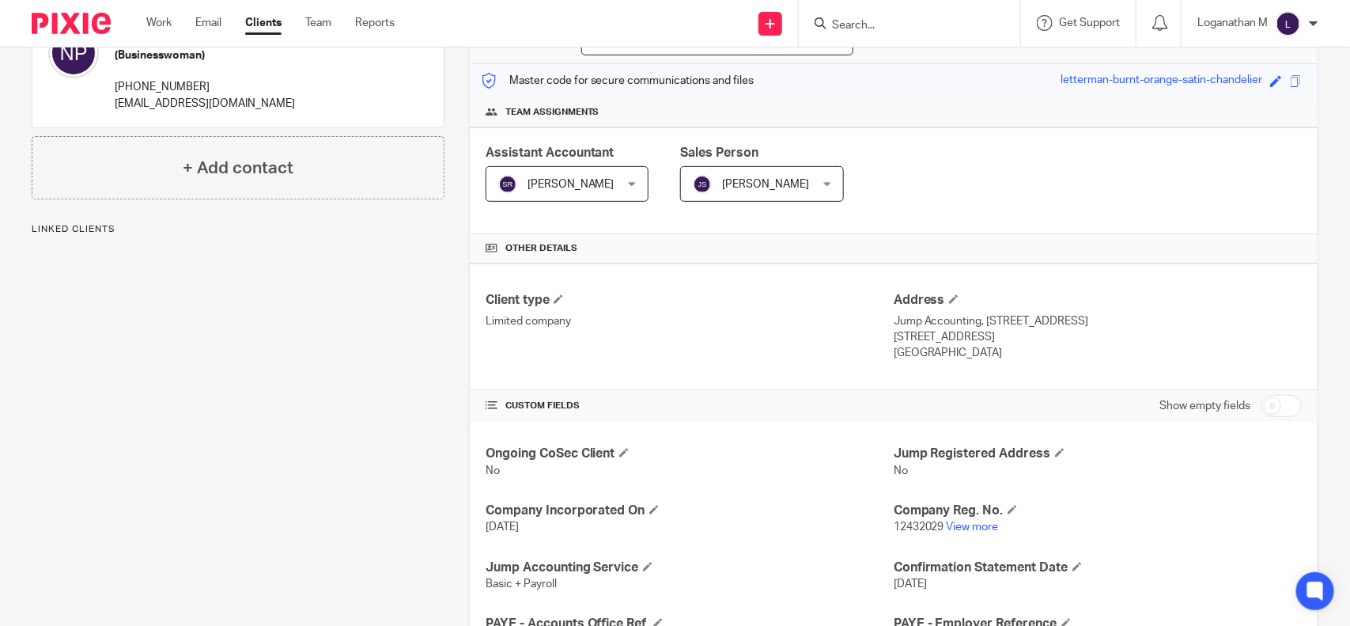
scroll to position [188, 0]
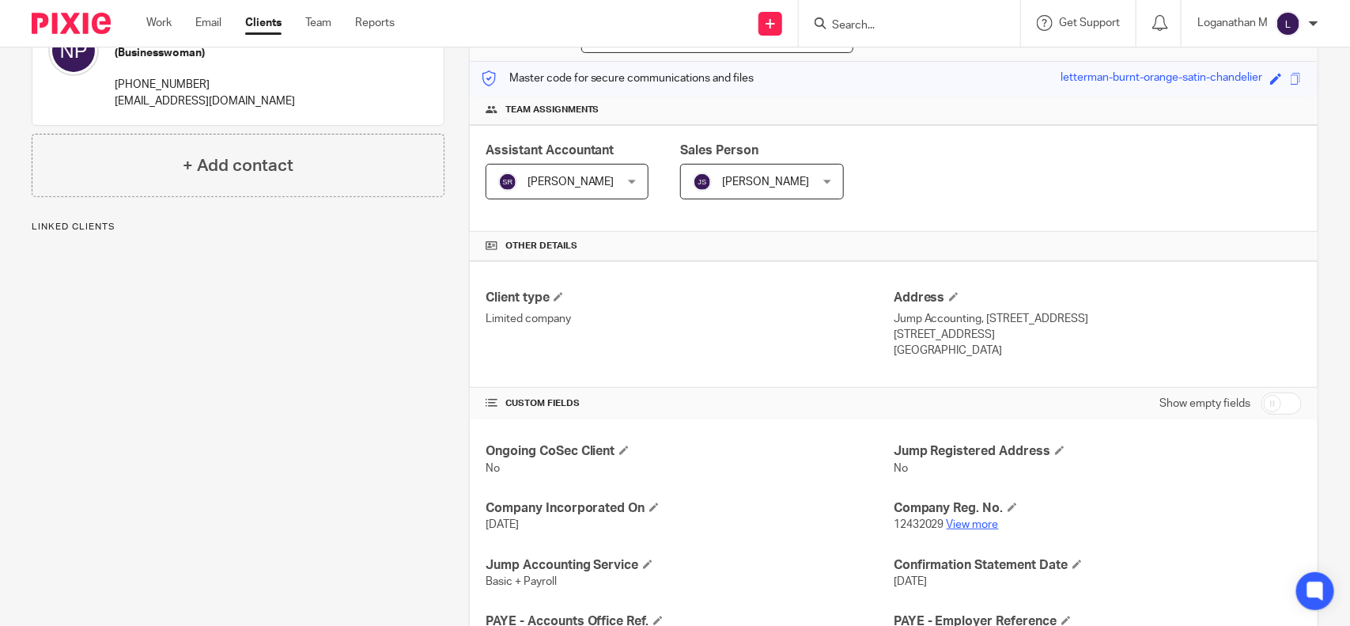
click at [967, 521] on link "View more" at bounding box center [973, 524] width 52 height 11
